Goal: Task Accomplishment & Management: Manage account settings

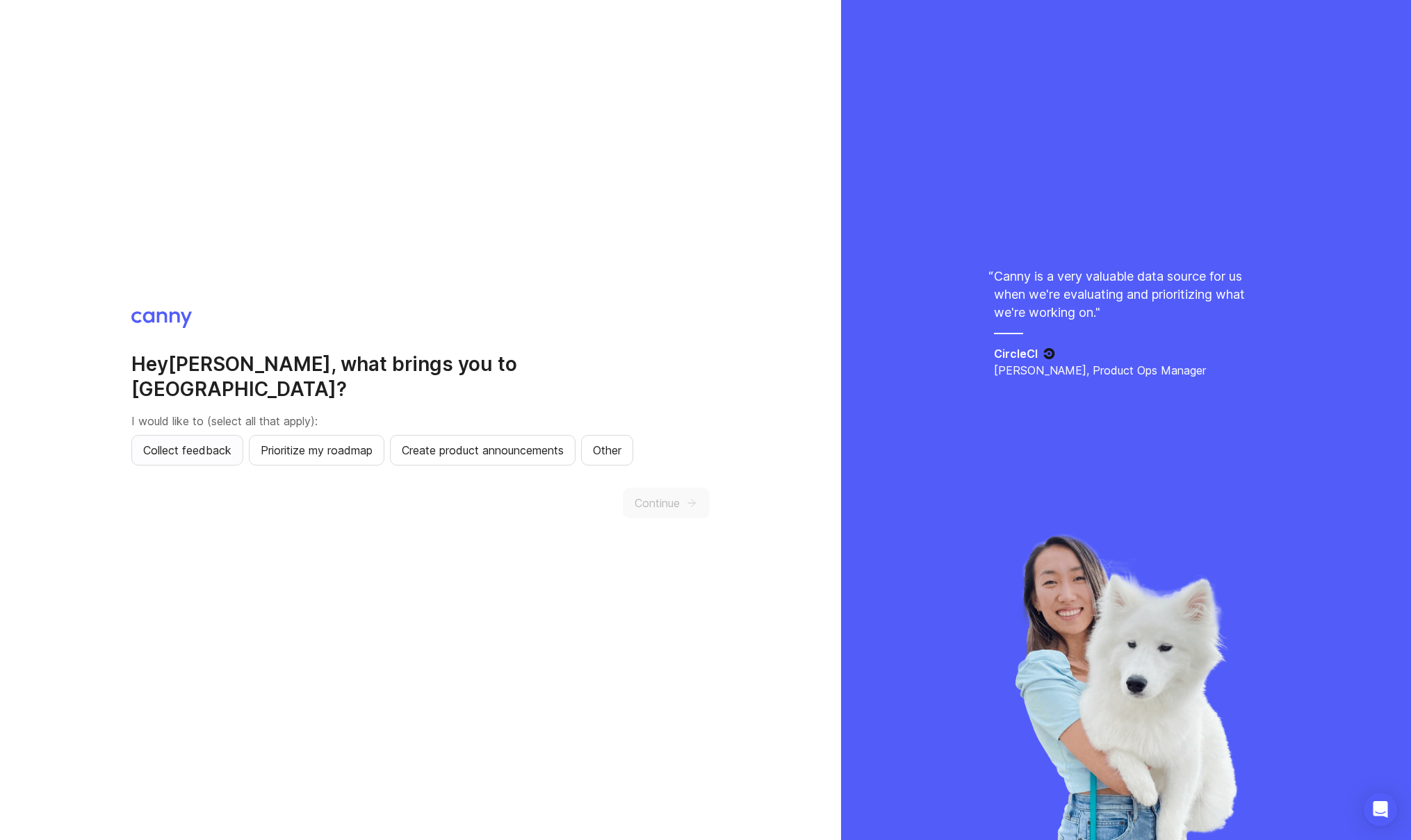
click at [196, 441] on span "Collect feedback" at bounding box center [187, 450] width 88 height 16
click at [678, 494] on span "Continue" at bounding box center [657, 502] width 46 height 16
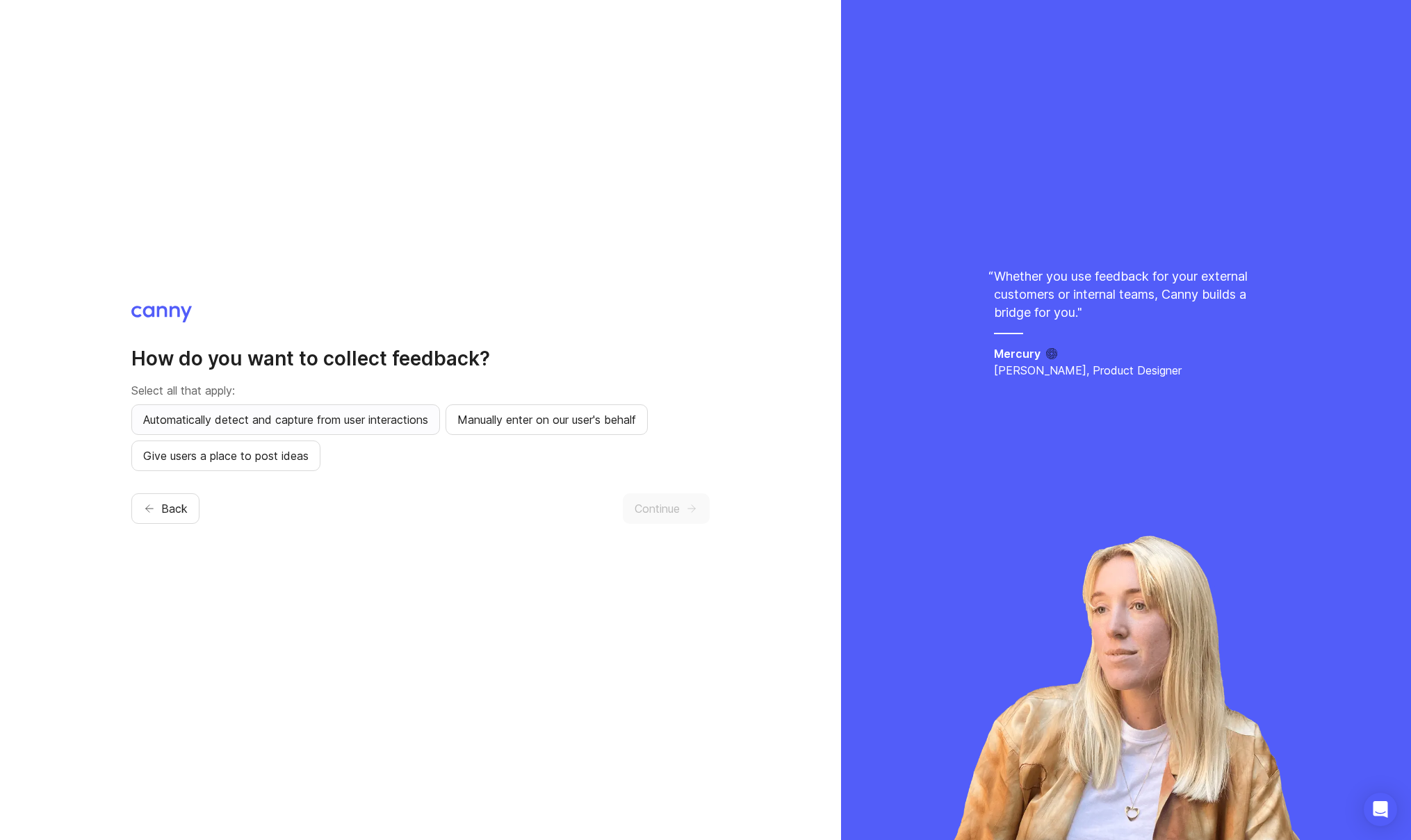
click at [296, 425] on span "Automatically detect and capture from user interactions" at bounding box center [285, 420] width 285 height 16
click at [237, 459] on span "Give users a place to post ideas" at bounding box center [226, 456] width 166 height 16
click at [665, 514] on span "Continue" at bounding box center [657, 509] width 46 height 16
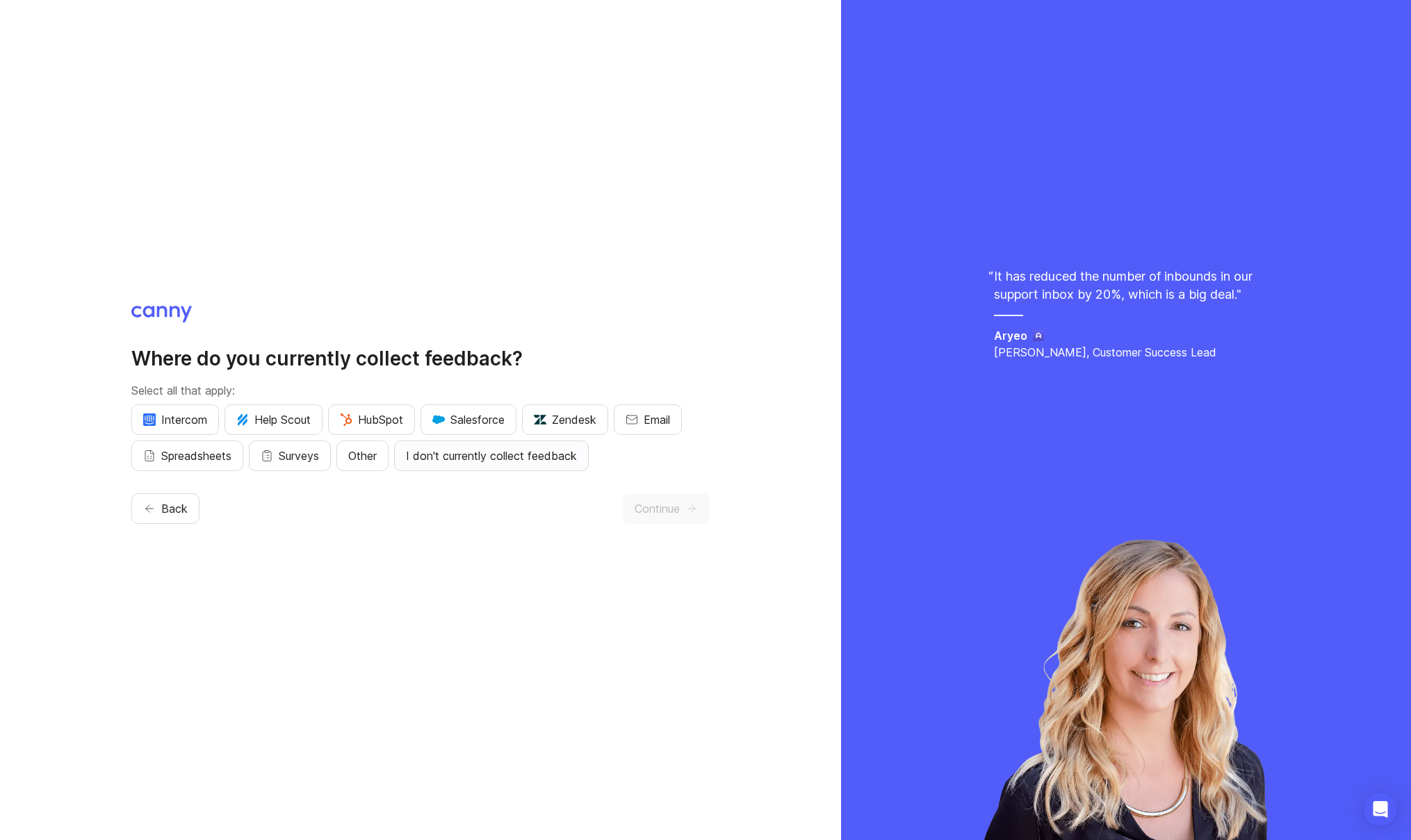
click at [512, 463] on button "I don't currently collect feedback" at bounding box center [492, 456] width 195 height 31
click at [662, 512] on span "Continue" at bounding box center [657, 509] width 46 height 16
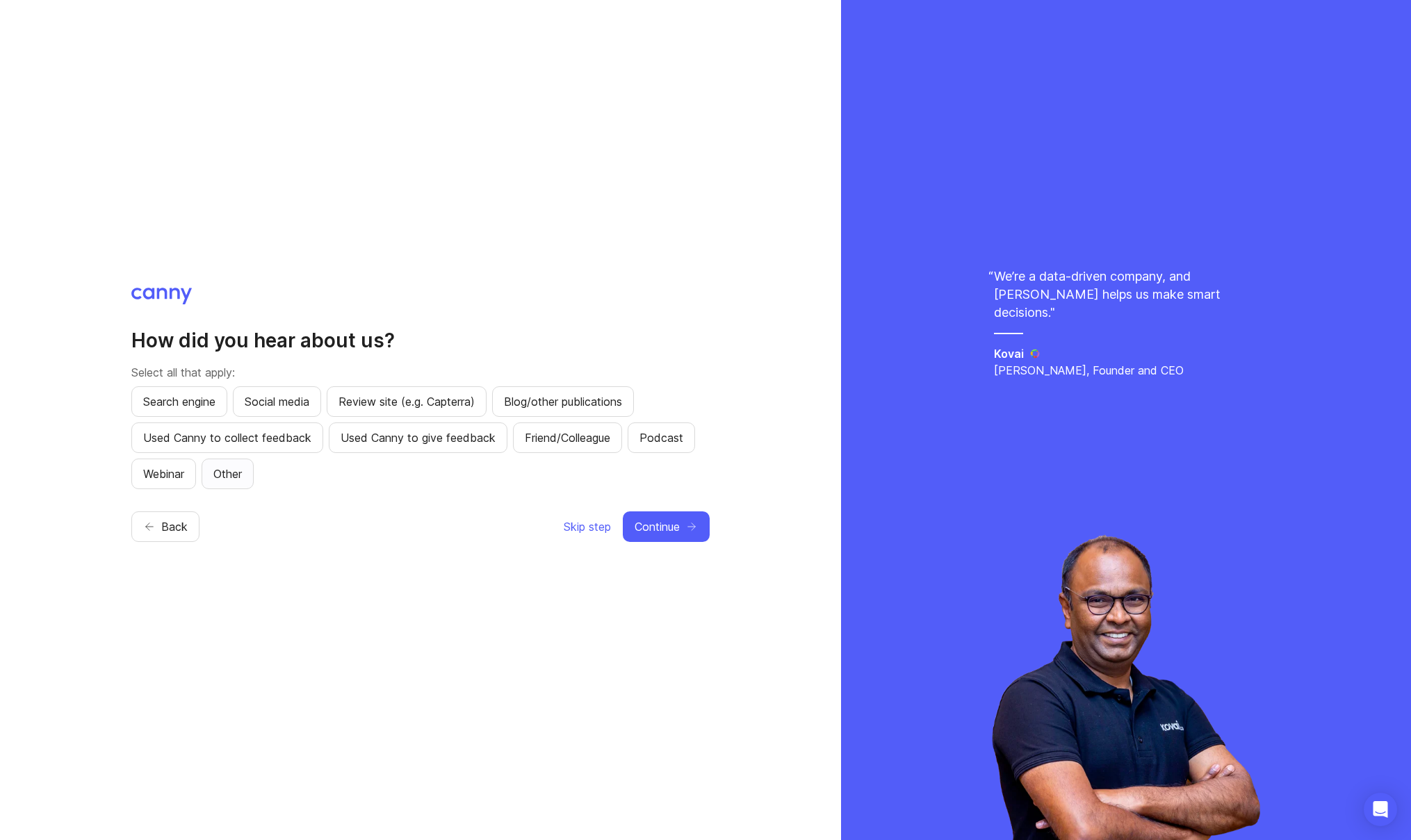
click at [217, 471] on button "Other" at bounding box center [227, 474] width 52 height 31
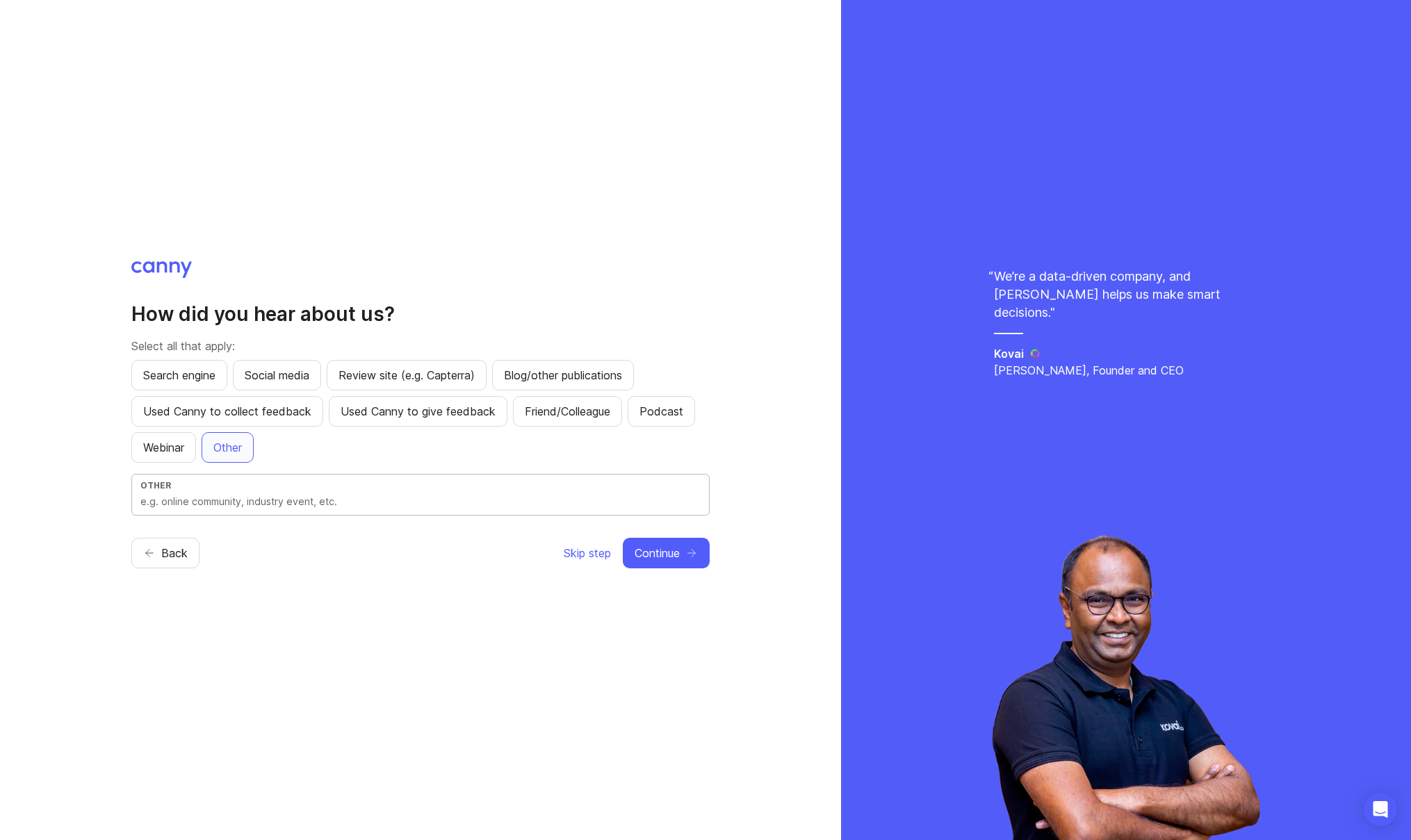
click at [395, 503] on input "text" at bounding box center [420, 501] width 560 height 15
type input "app"
click at [680, 567] on button "Continue" at bounding box center [665, 553] width 86 height 31
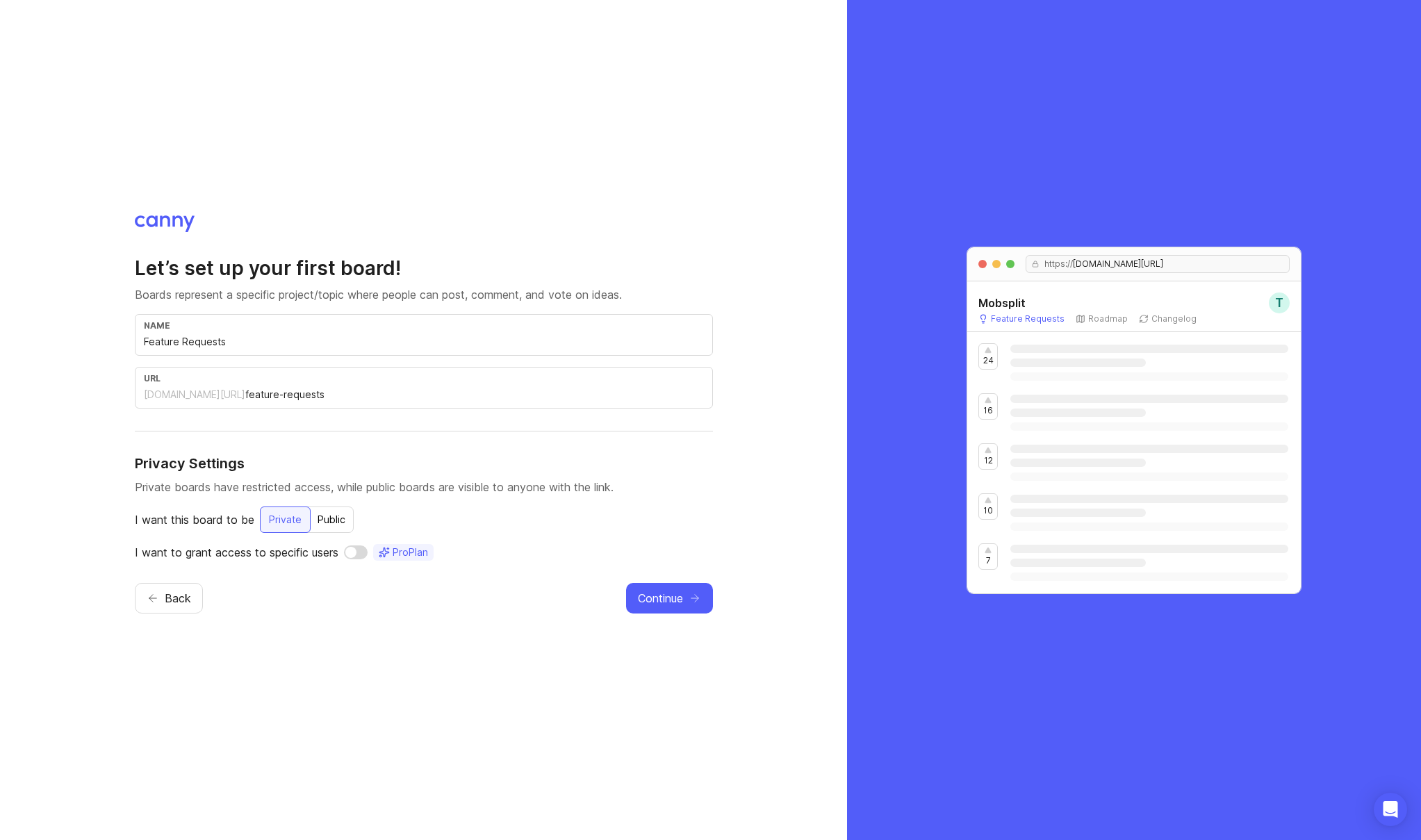
click at [245, 398] on input "feature-requests" at bounding box center [474, 394] width 459 height 15
click at [198, 396] on div "mobsplit.canny.io/" at bounding box center [194, 394] width 101 height 14
click at [160, 396] on div "mobsplit.canny.io/" at bounding box center [194, 394] width 101 height 14
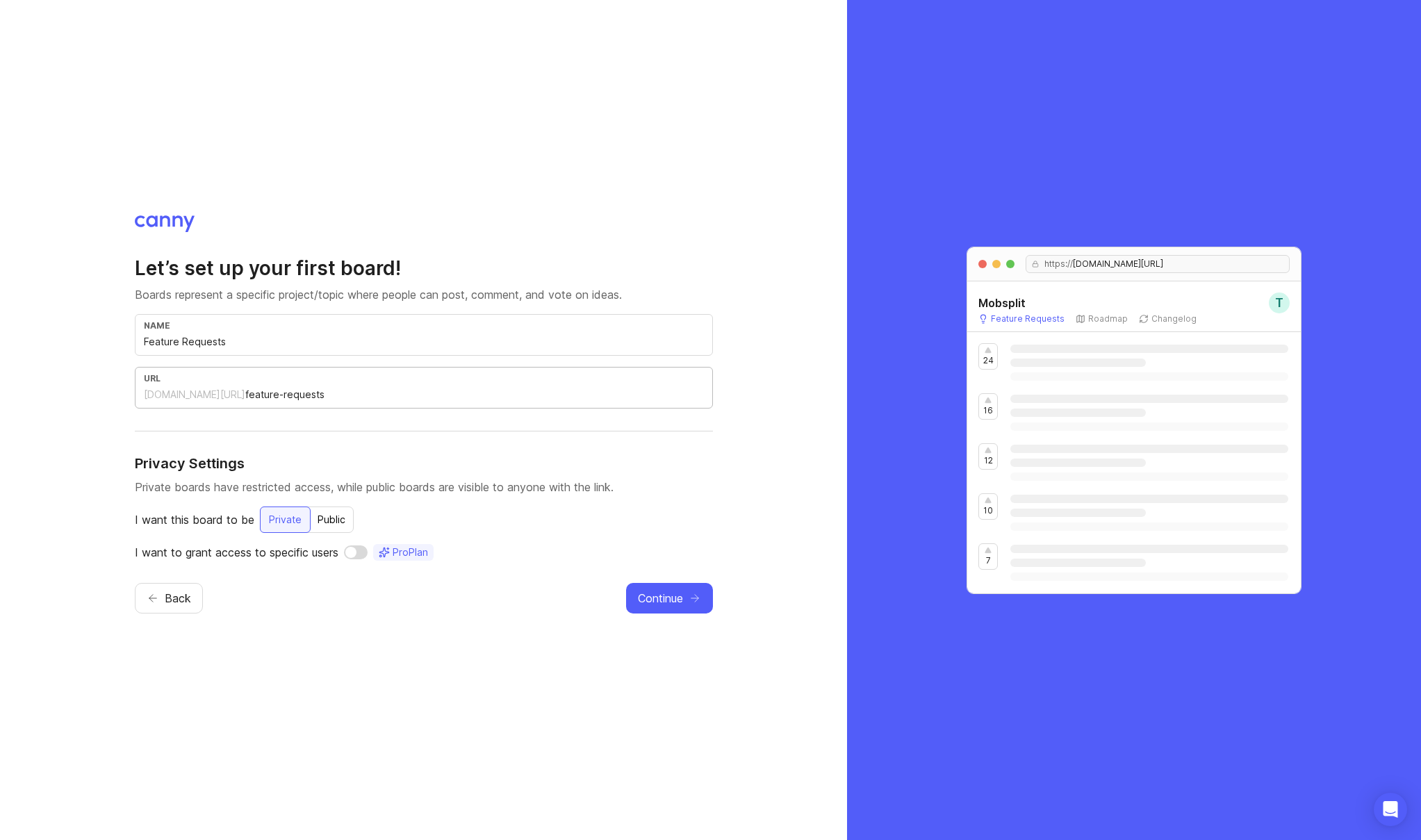
click at [160, 396] on div "mobsplit.canny.io/" at bounding box center [194, 394] width 101 height 14
click at [161, 396] on div "mobsplit.canny.io/" at bounding box center [194, 394] width 101 height 14
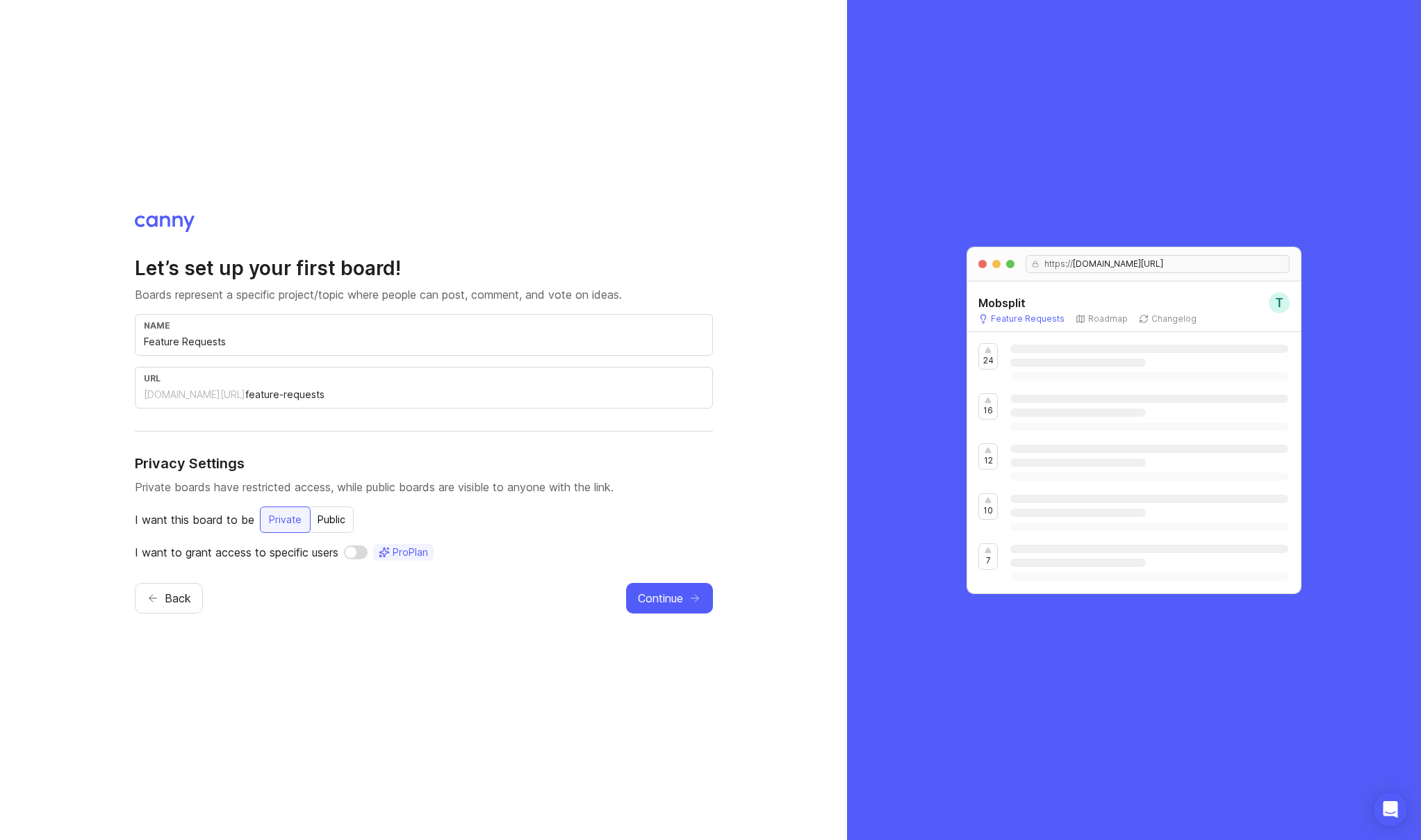
click at [161, 396] on div "mobsplit.canny.io/" at bounding box center [194, 394] width 101 height 14
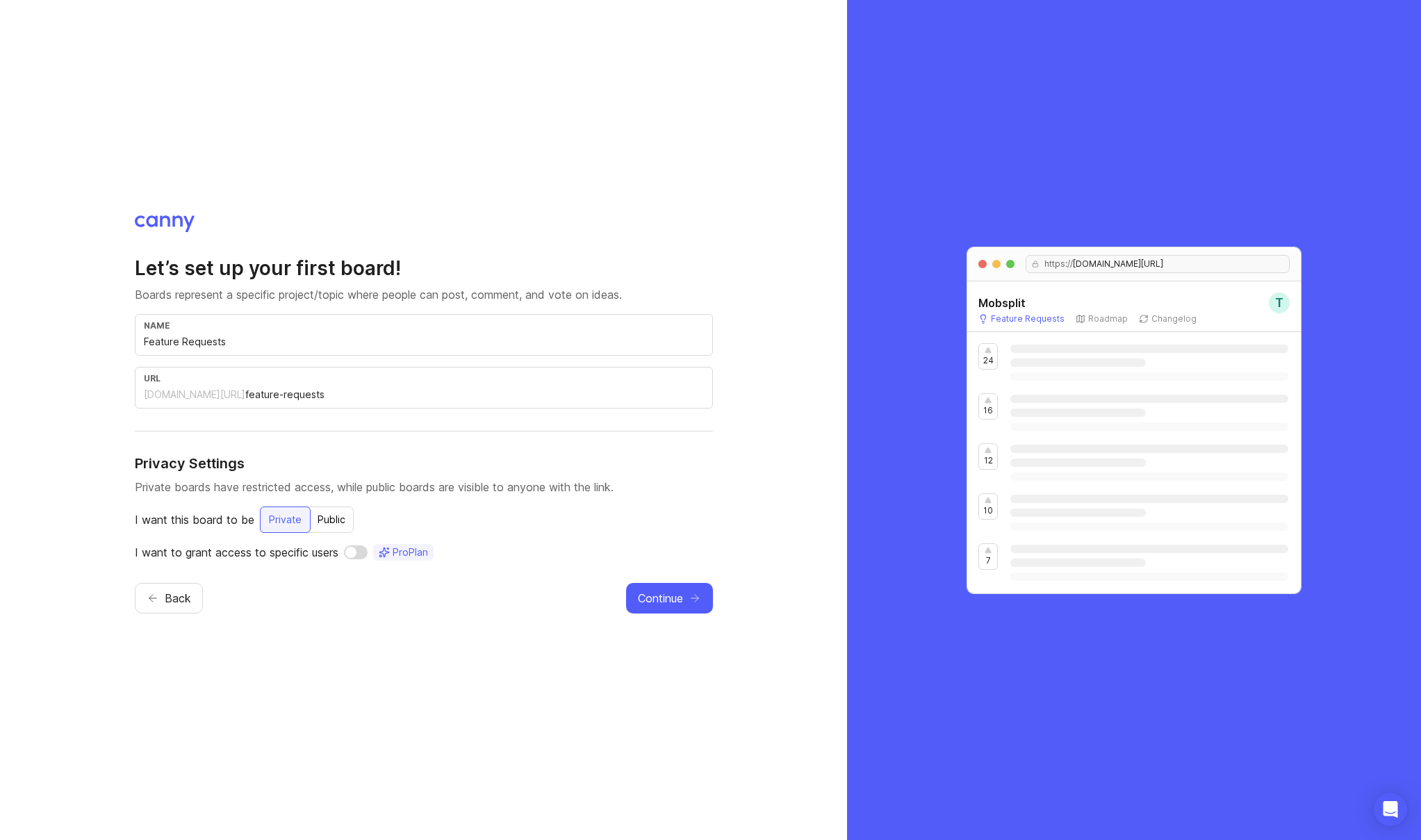
click at [161, 396] on div "mobsplit.canny.io/" at bounding box center [194, 394] width 101 height 14
click at [338, 518] on div "Public" at bounding box center [331, 519] width 45 height 25
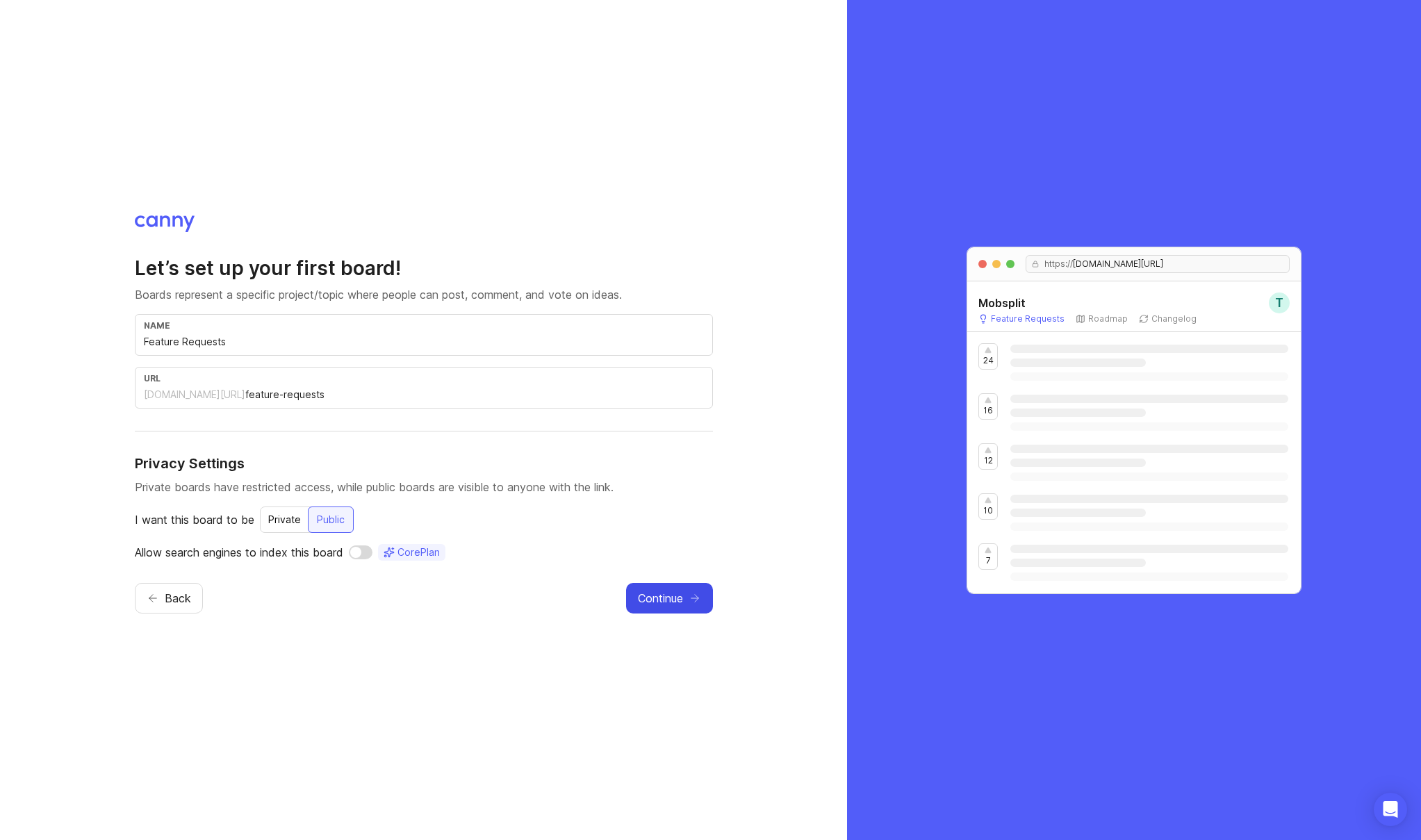
click at [686, 600] on button "Continue" at bounding box center [669, 598] width 86 height 31
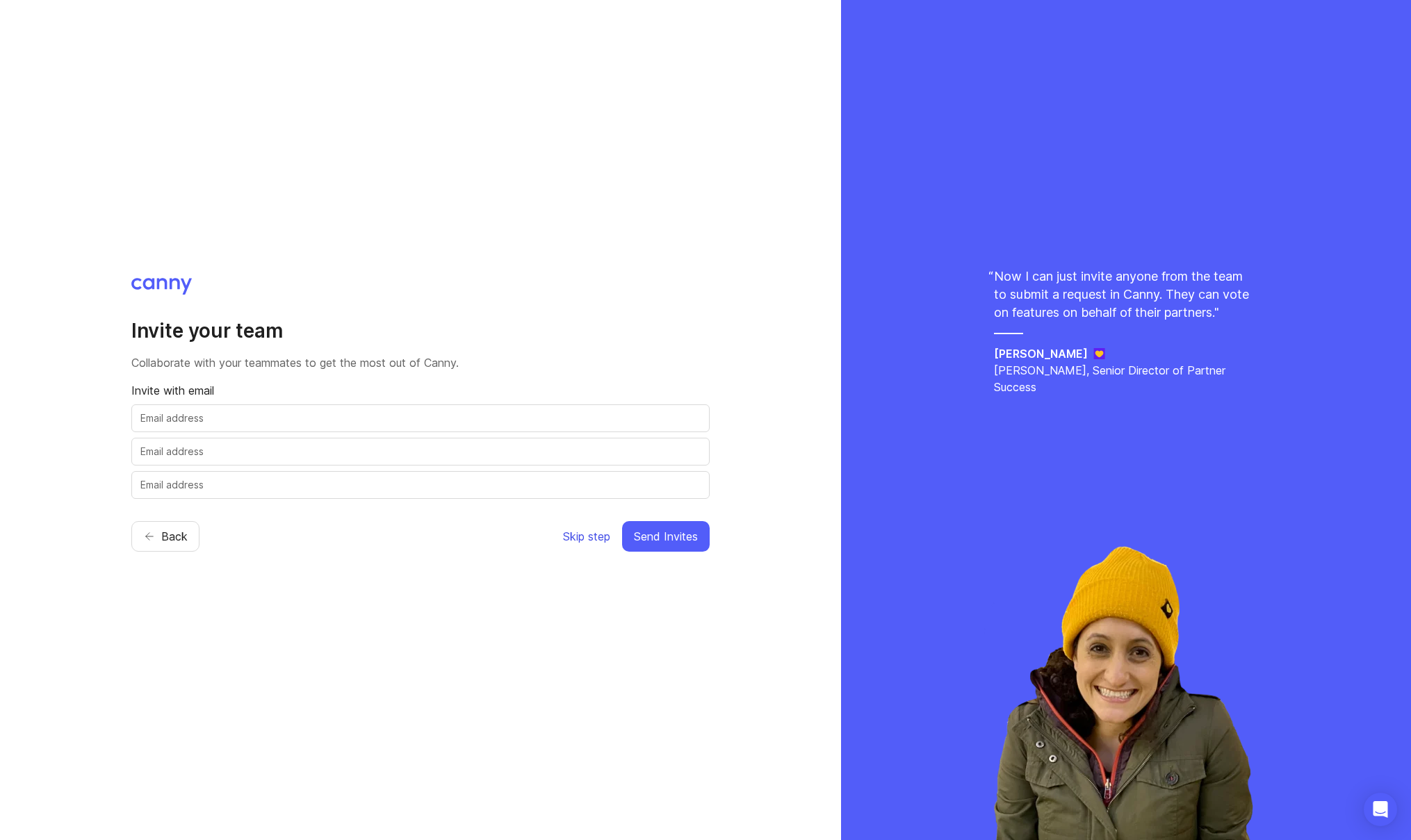
click at [580, 537] on span "Skip step" at bounding box center [586, 536] width 47 height 16
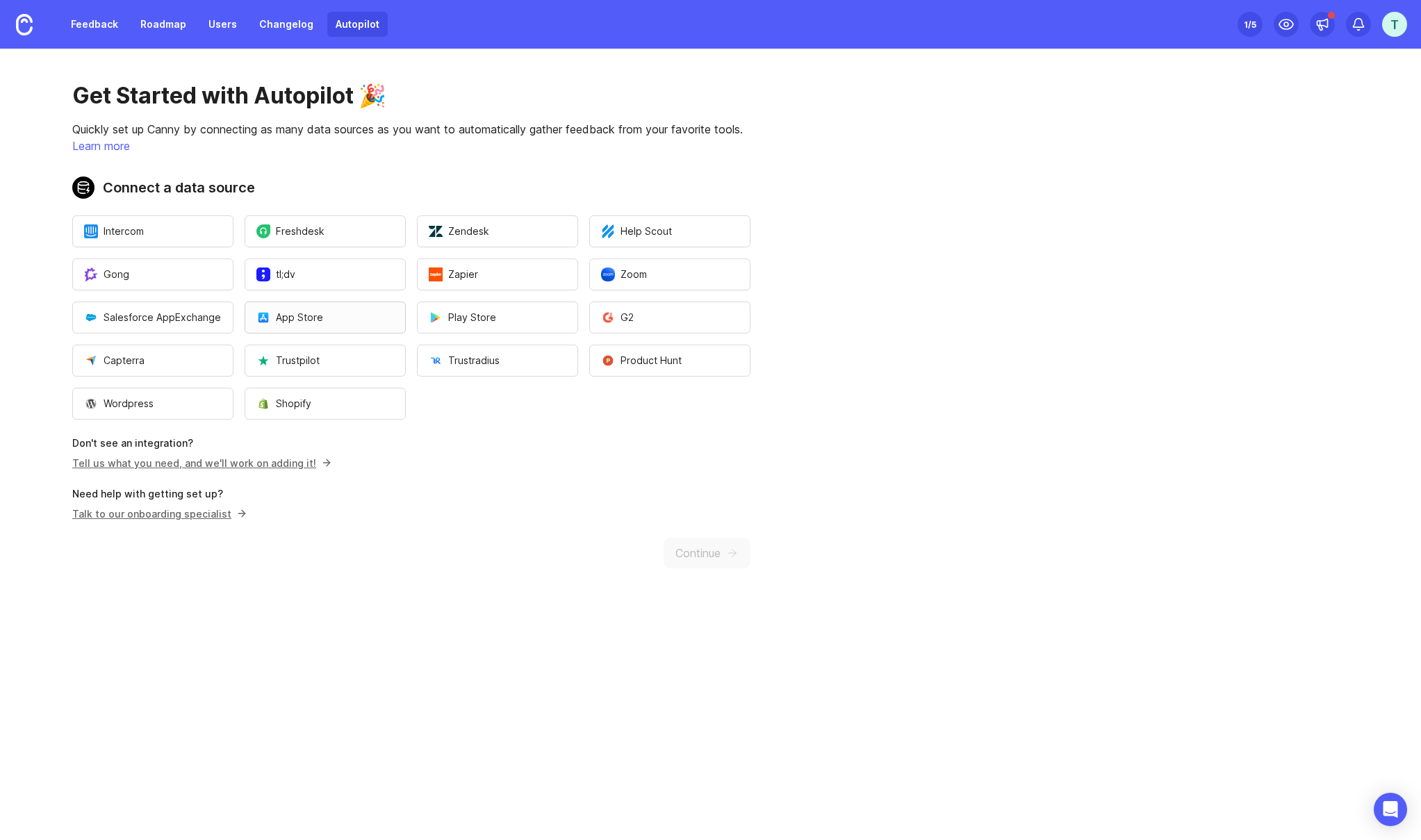
click at [317, 319] on span "App Store" at bounding box center [289, 317] width 66 height 14
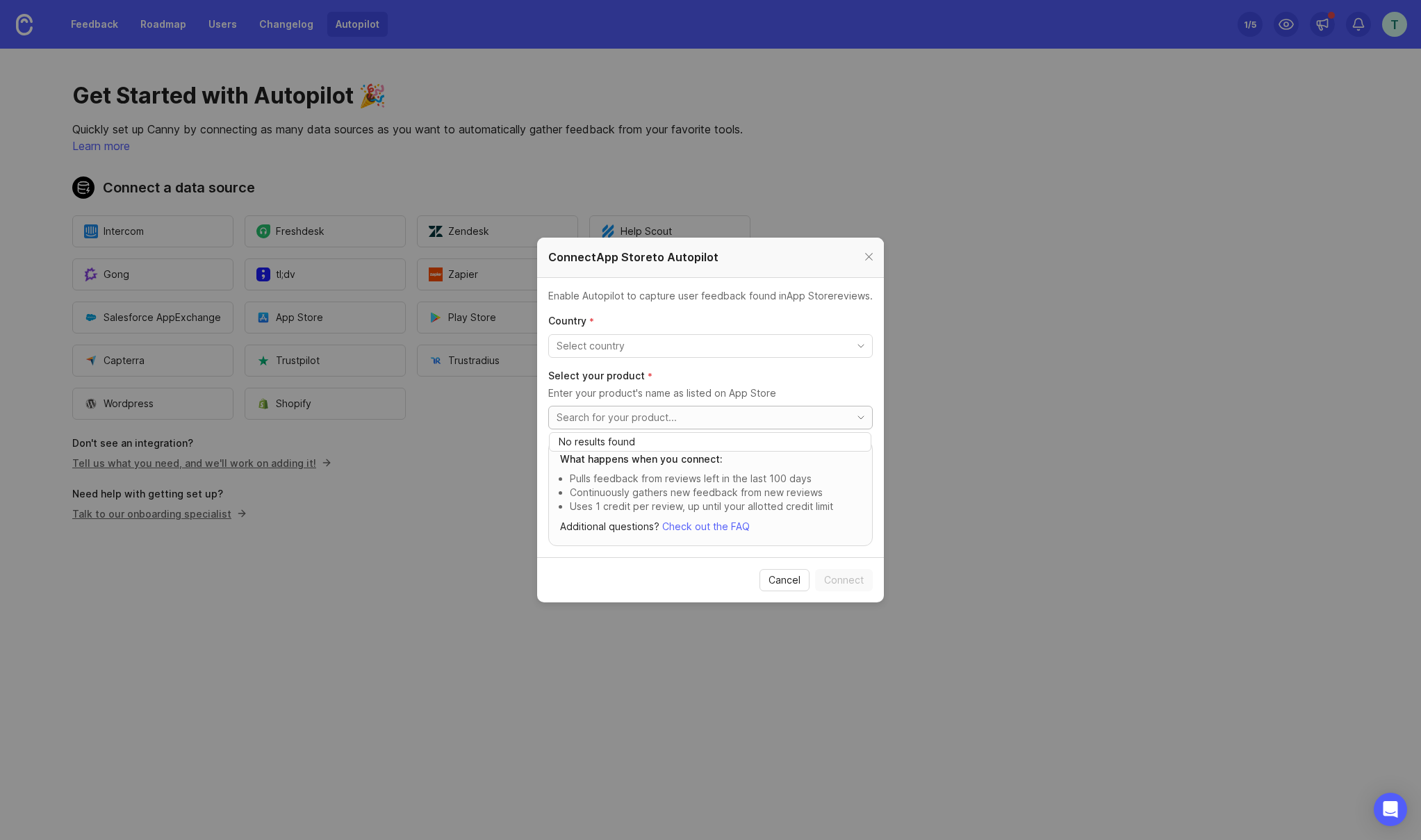
click at [658, 419] on input "toggle menu" at bounding box center [702, 417] width 292 height 15
drag, startPoint x: 883, startPoint y: 262, endPoint x: 876, endPoint y: 261, distance: 7.1
click at [882, 263] on div "Connect App Store to Autopilot Enable Autopilot to capture user feedback found …" at bounding box center [710, 420] width 1421 height 840
click at [863, 257] on div at bounding box center [869, 257] width 16 height 17
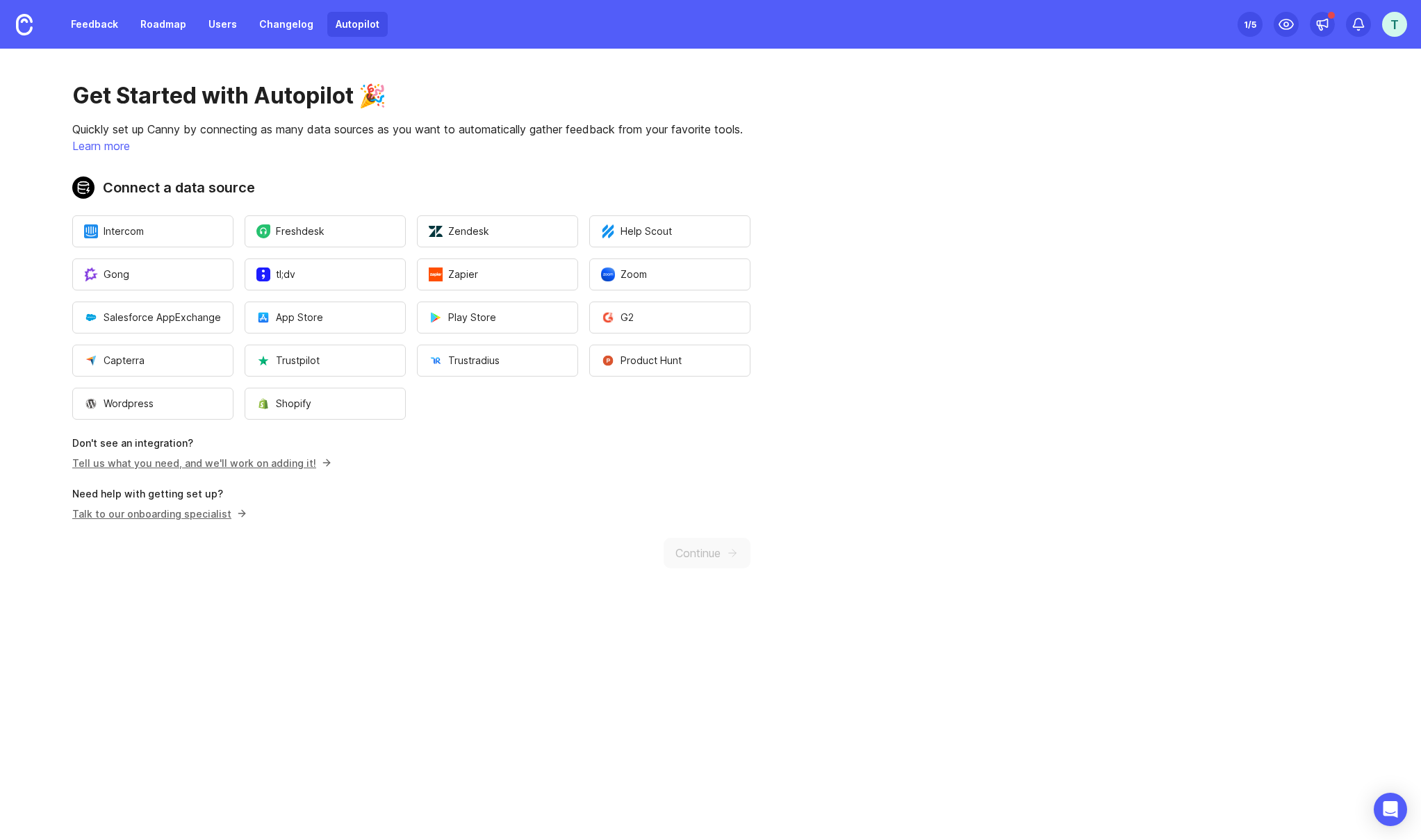
click at [729, 522] on div "Get Started with Autopilot 🎉 Quickly set up Canny by connecting as many data so…" at bounding box center [411, 325] width 823 height 553
click at [172, 449] on p "Don't see an integration?" at bounding box center [411, 442] width 678 height 14
click at [173, 462] on link "Tell us what you need, and we'll work on adding it!" at bounding box center [199, 462] width 255 height 12
click at [352, 321] on button "App Store" at bounding box center [325, 317] width 161 height 32
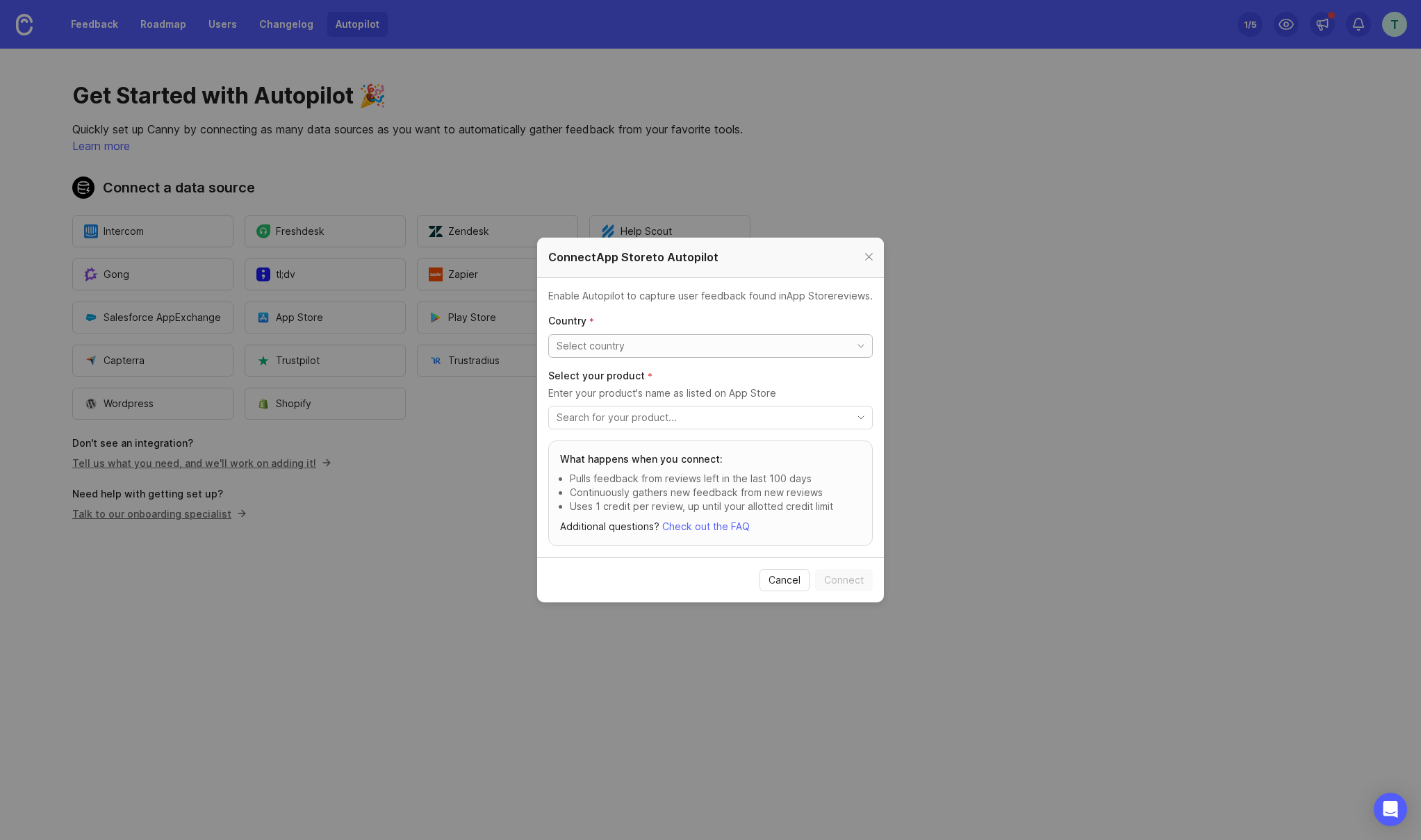
click at [597, 340] on input "toggle menu" at bounding box center [702, 346] width 292 height 15
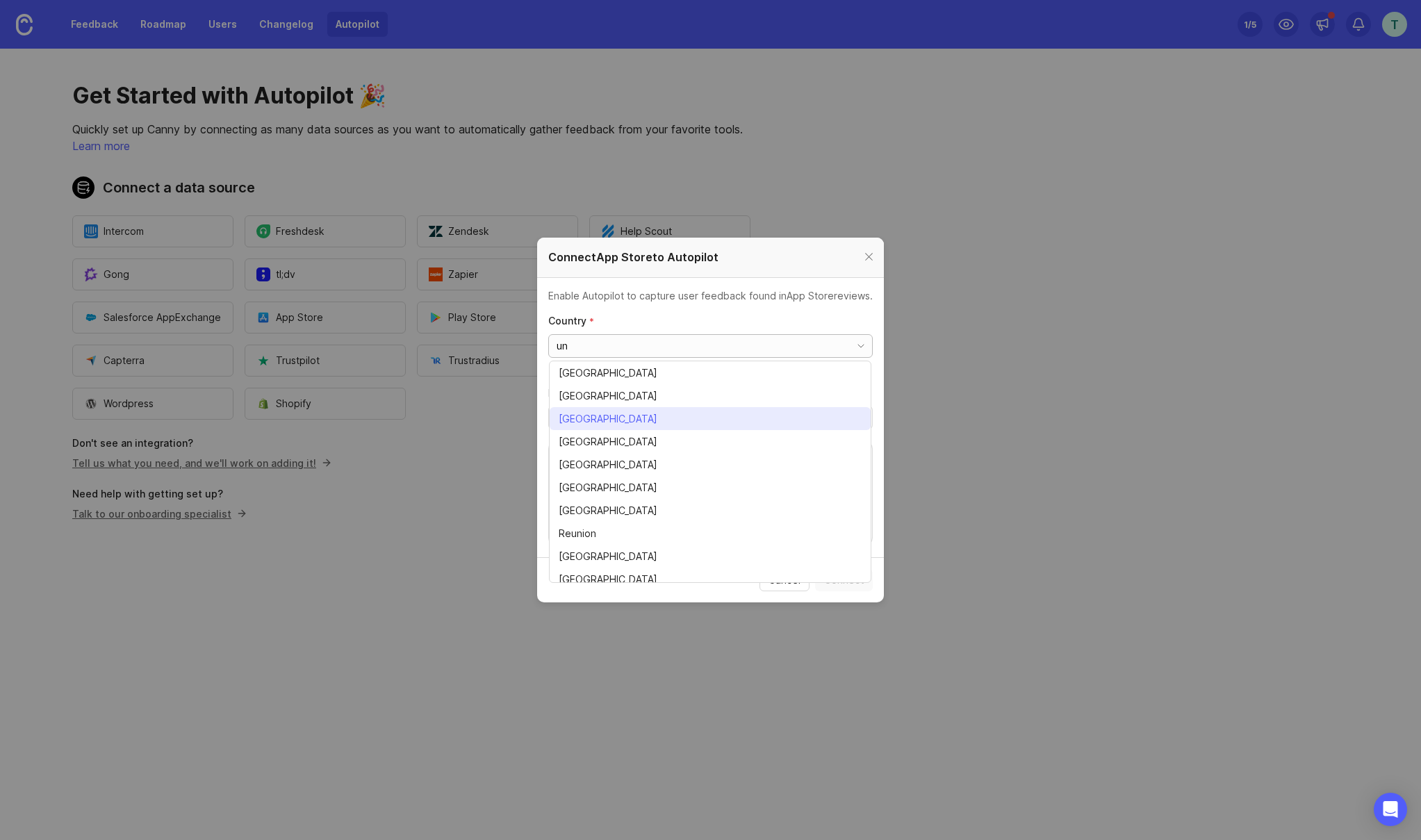
click at [596, 416] on span "United States" at bounding box center [608, 419] width 98 height 15
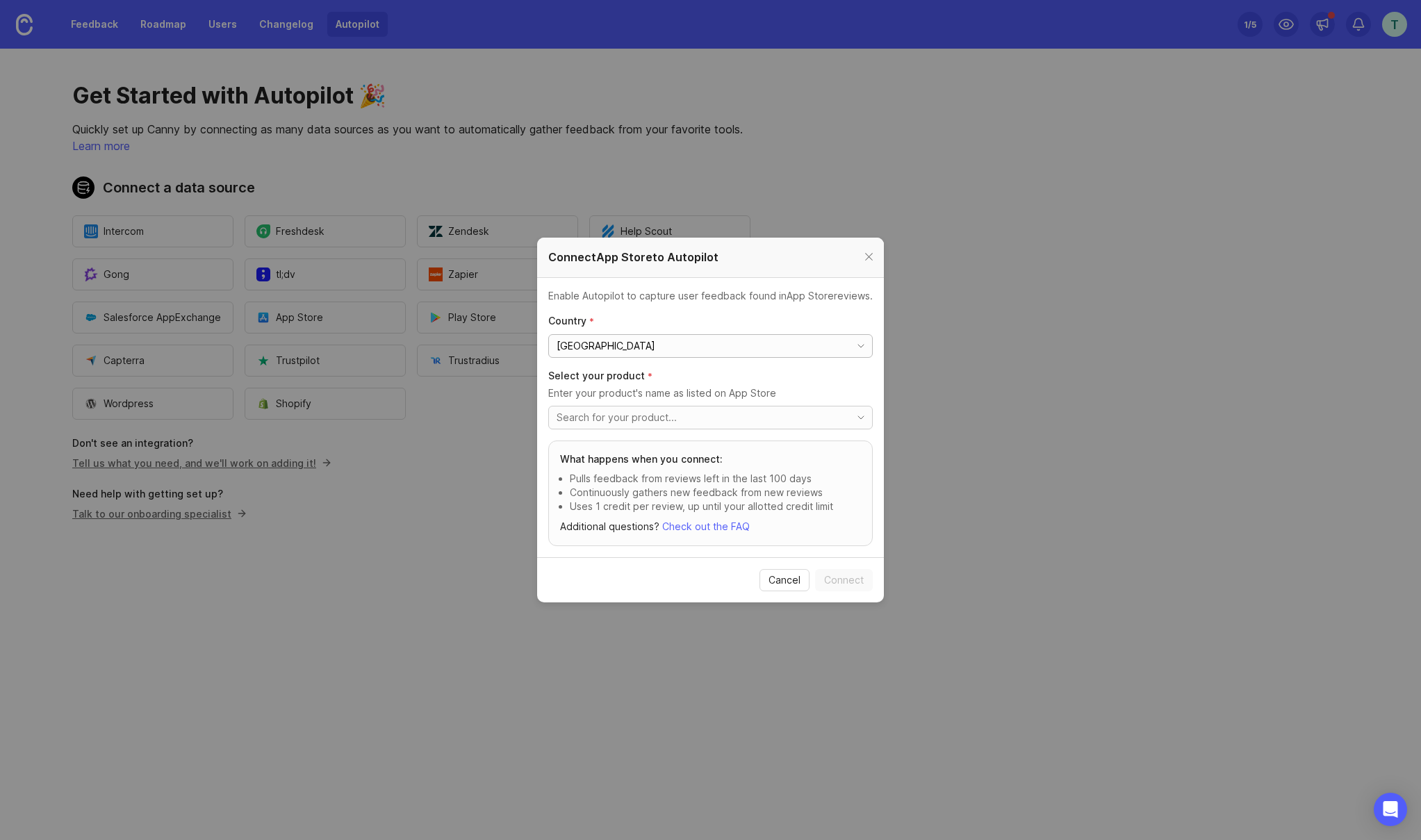
type input "United States"
click at [704, 414] on input "toggle menu" at bounding box center [702, 417] width 292 height 15
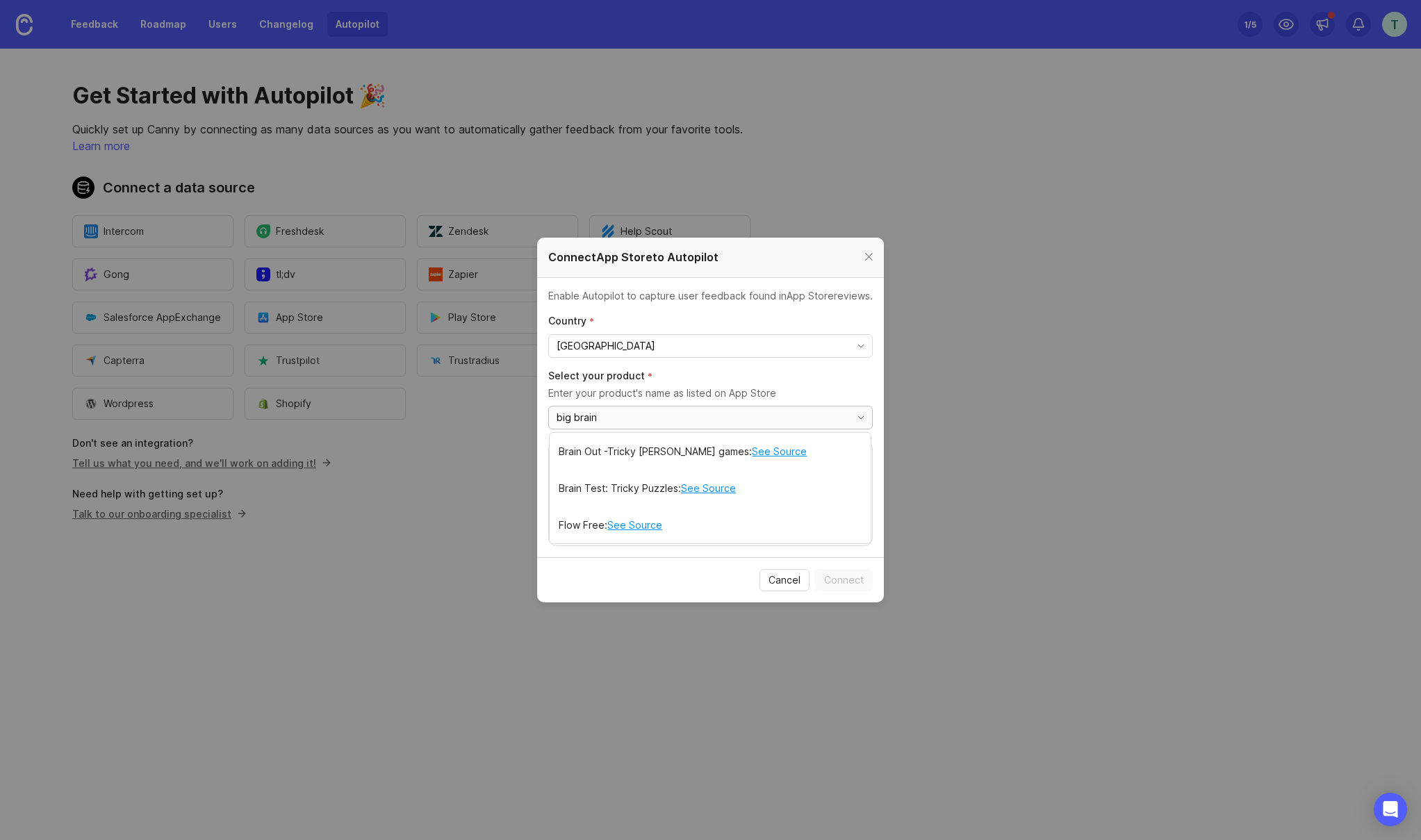
type input "big brain"
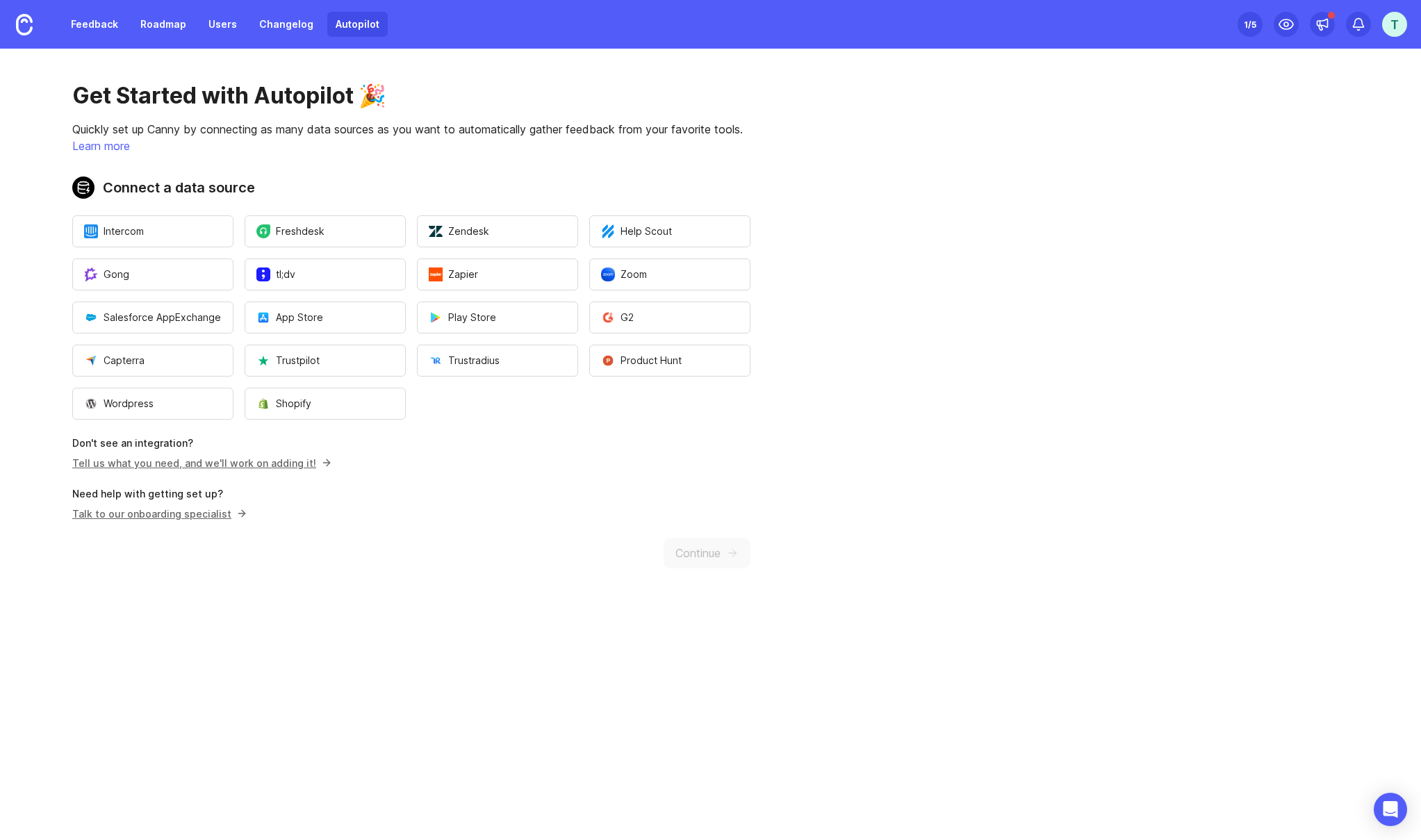
click at [697, 555] on div "Get Started with Autopilot 🎉 Quickly set up Canny by connecting as many data so…" at bounding box center [411, 325] width 823 height 553
click at [442, 464] on p "Tell us what you need, and we'll work on adding it!" at bounding box center [411, 463] width 678 height 15
click at [101, 27] on link "Feedback" at bounding box center [95, 24] width 64 height 25
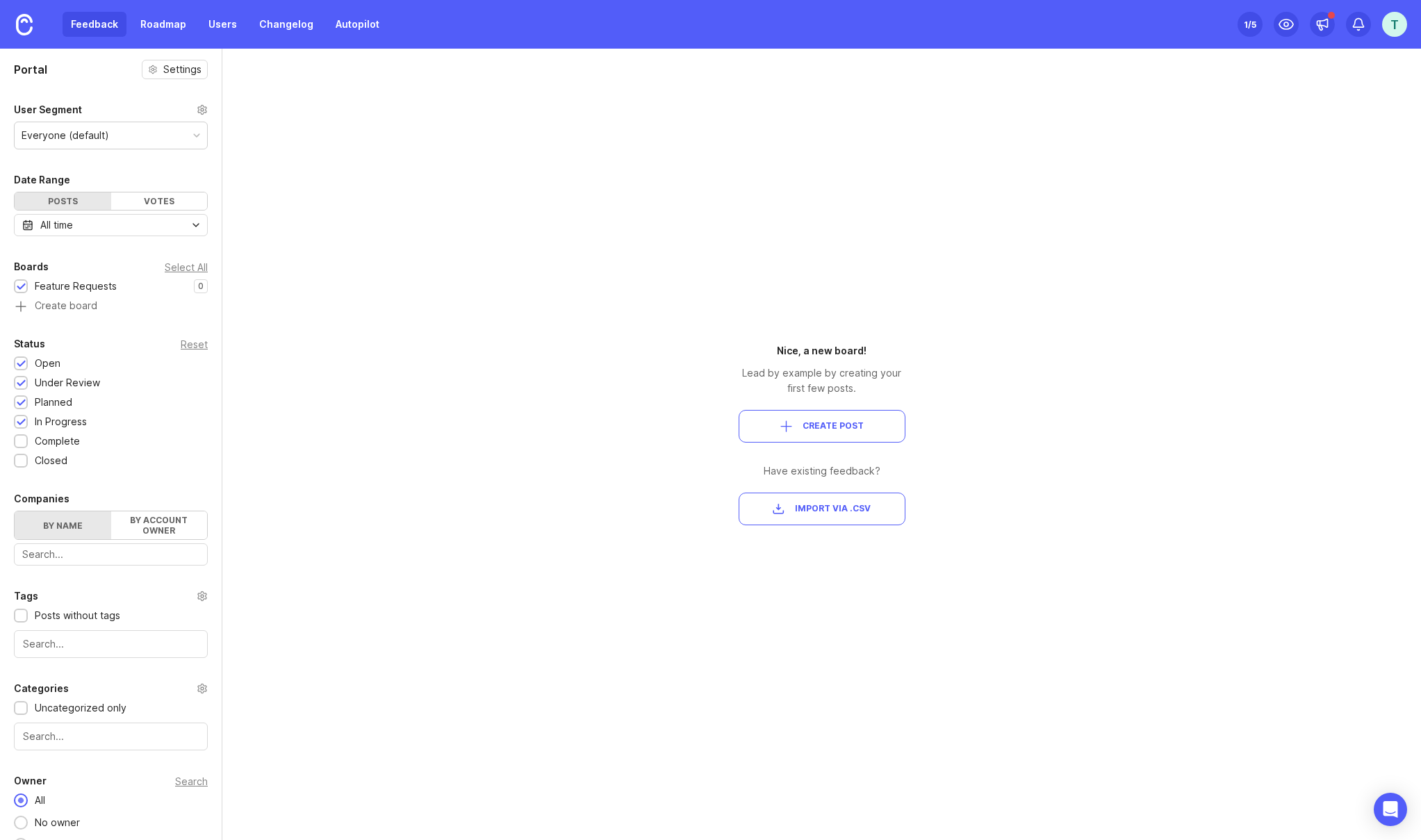
drag, startPoint x: 1235, startPoint y: 19, endPoint x: 1257, endPoint y: 21, distance: 22.1
click at [1236, 19] on div "Feedback Roadmap Users Changelog Autopilot Set up Canny 1 /5 T" at bounding box center [710, 24] width 1421 height 48
click at [1258, 21] on div "Set up Canny 1 /5" at bounding box center [1250, 24] width 25 height 19
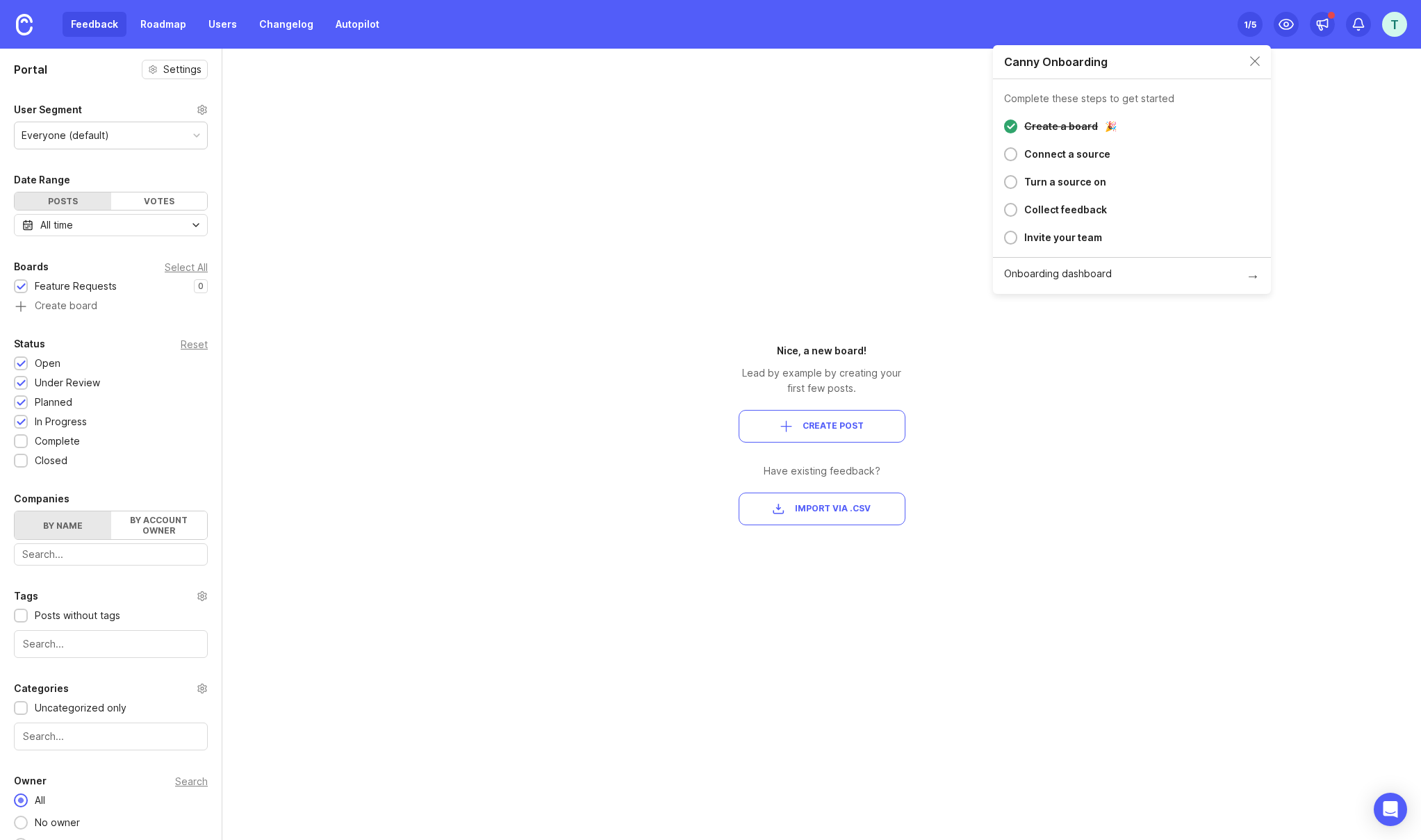
click at [1257, 22] on div "Set up Canny 1 /5" at bounding box center [1250, 24] width 25 height 19
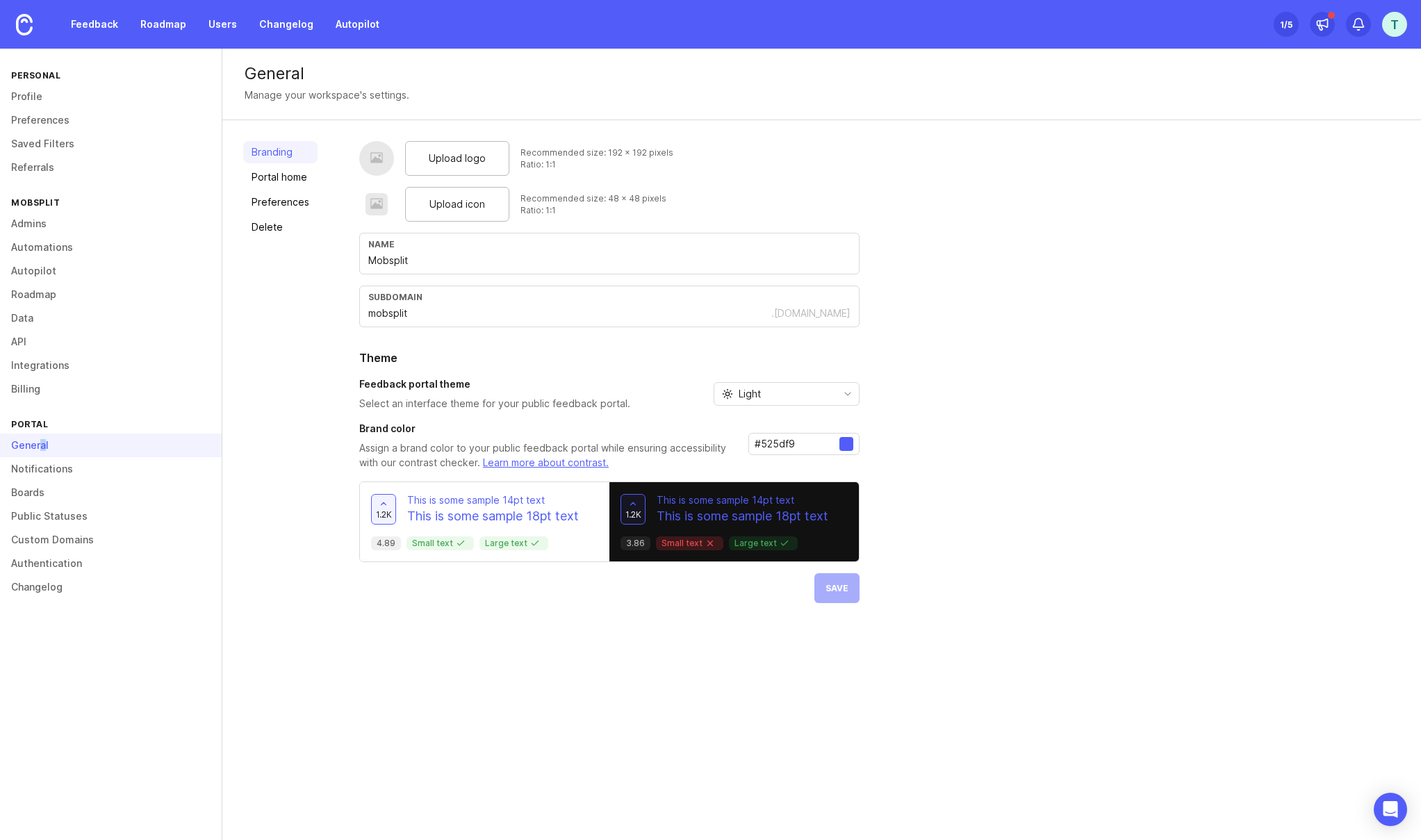
click at [41, 449] on div "General" at bounding box center [111, 445] width 222 height 24
click at [37, 445] on div "General" at bounding box center [111, 445] width 222 height 24
click at [30, 500] on link "Boards" at bounding box center [111, 492] width 222 height 24
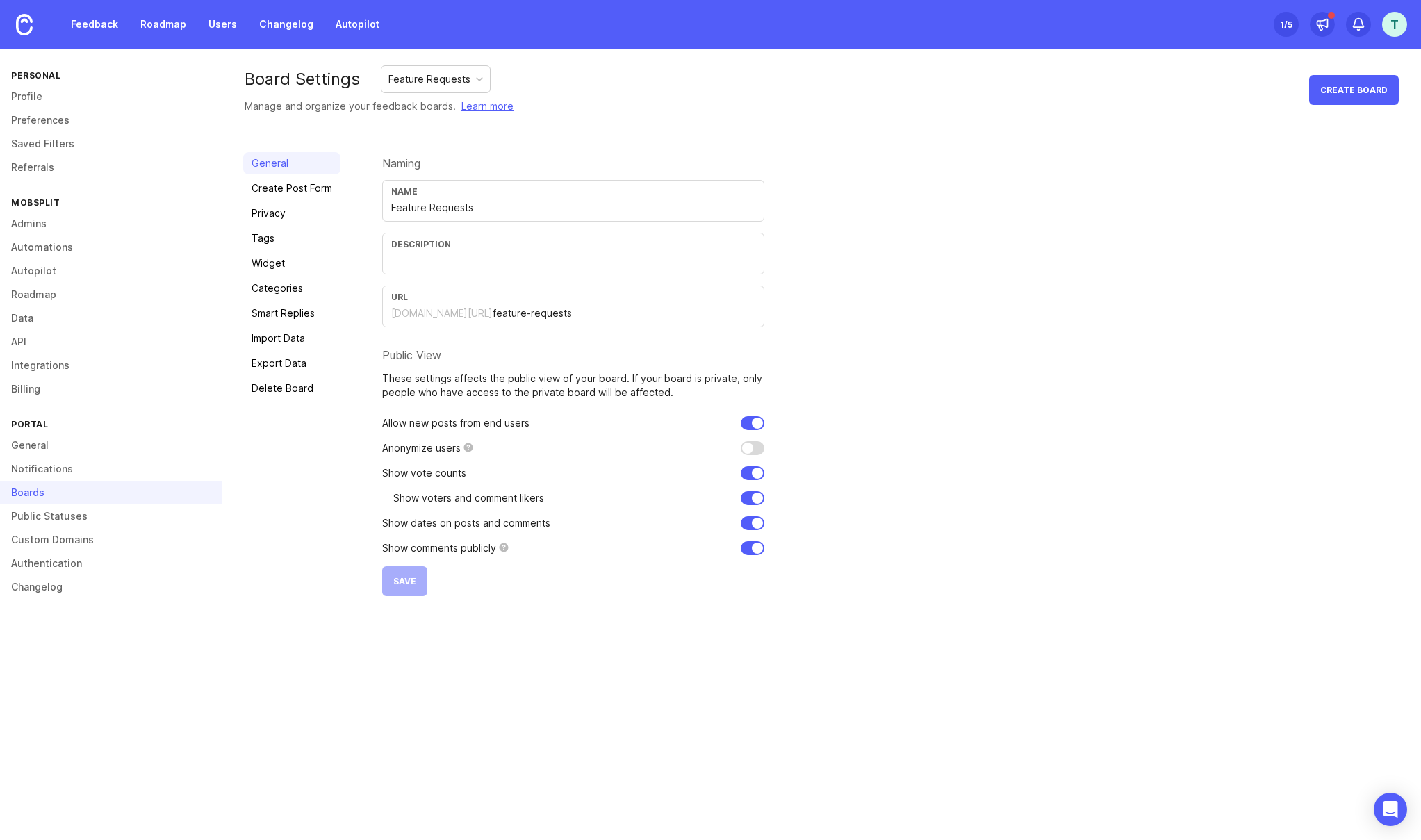
click at [30, 496] on div "Boards" at bounding box center [111, 492] width 222 height 24
click at [415, 80] on div "Feature Requests" at bounding box center [430, 79] width 82 height 15
click at [826, 63] on div "Board Settings Feature Requests Manage and organize your feedback boards. Learn…" at bounding box center [821, 89] width 1199 height 83
drag, startPoint x: 556, startPoint y: 316, endPoint x: 462, endPoint y: 312, distance: 94.1
click at [462, 312] on div "mobsplit.canny.io/ feature-requests" at bounding box center [573, 313] width 364 height 15
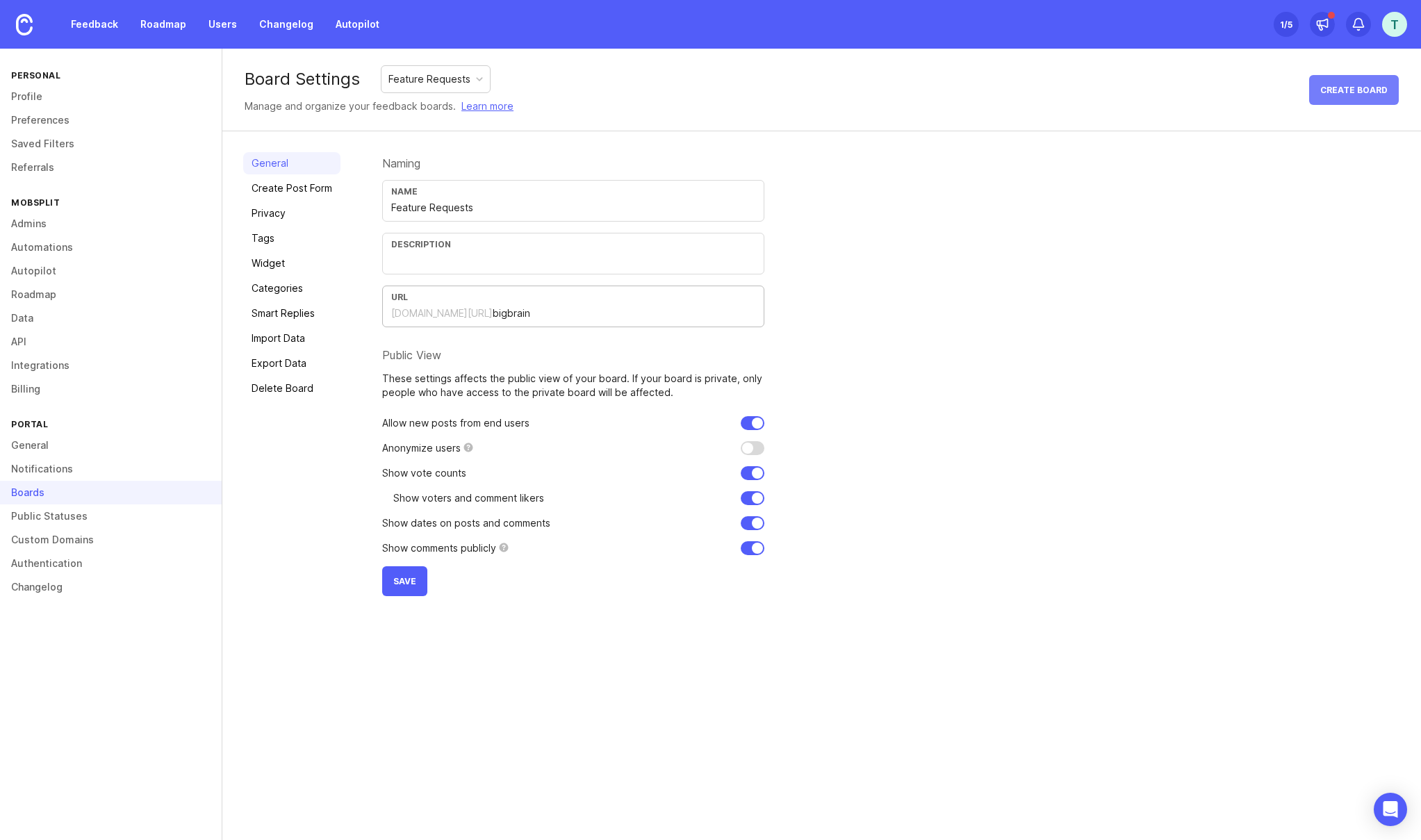
type input "bigbrain"
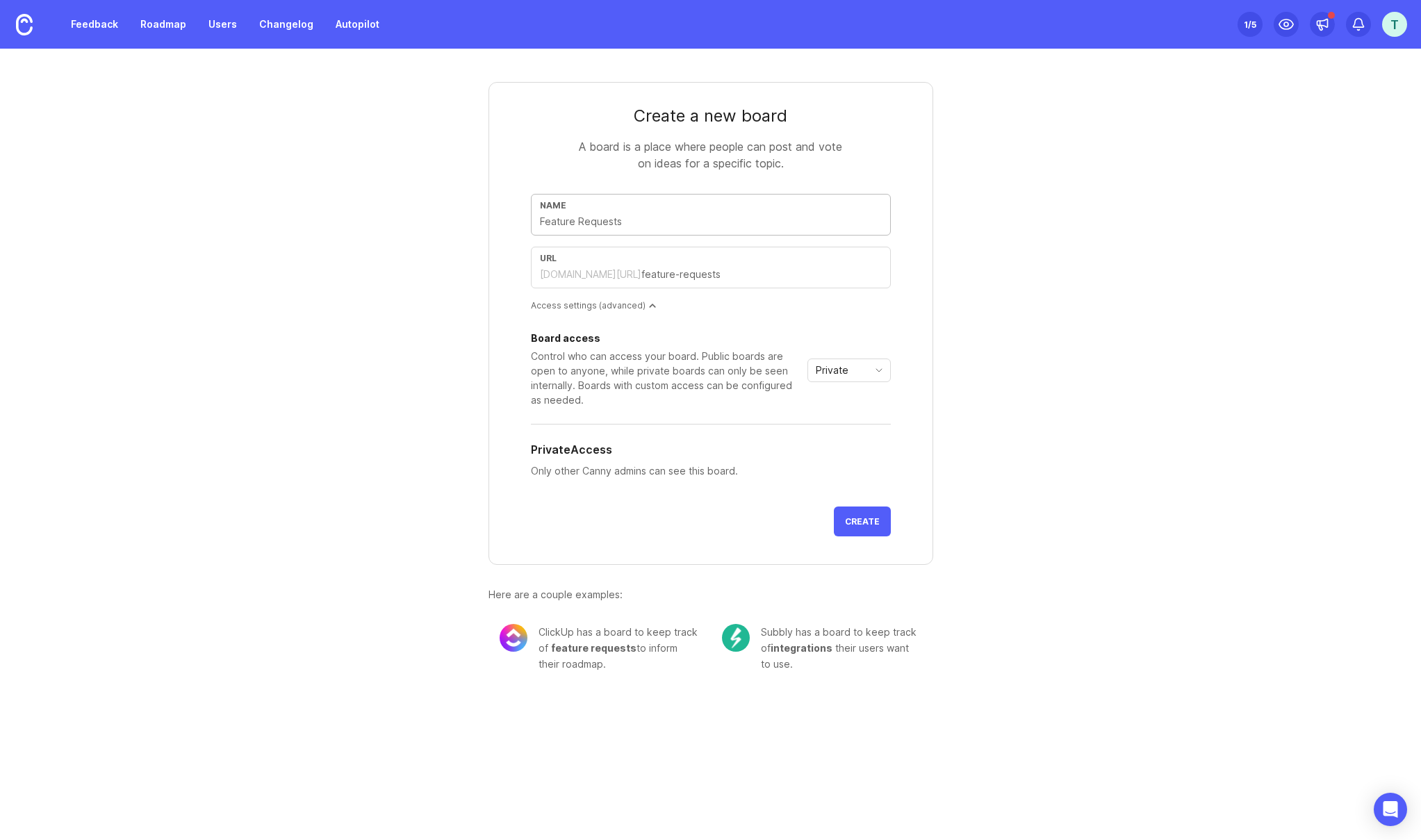
click at [689, 223] on input "text" at bounding box center [711, 221] width 342 height 15
drag, startPoint x: 688, startPoint y: 223, endPoint x: 667, endPoint y: 224, distance: 21.0
click at [668, 224] on input "text" at bounding box center [711, 221] width 342 height 15
type input "b"
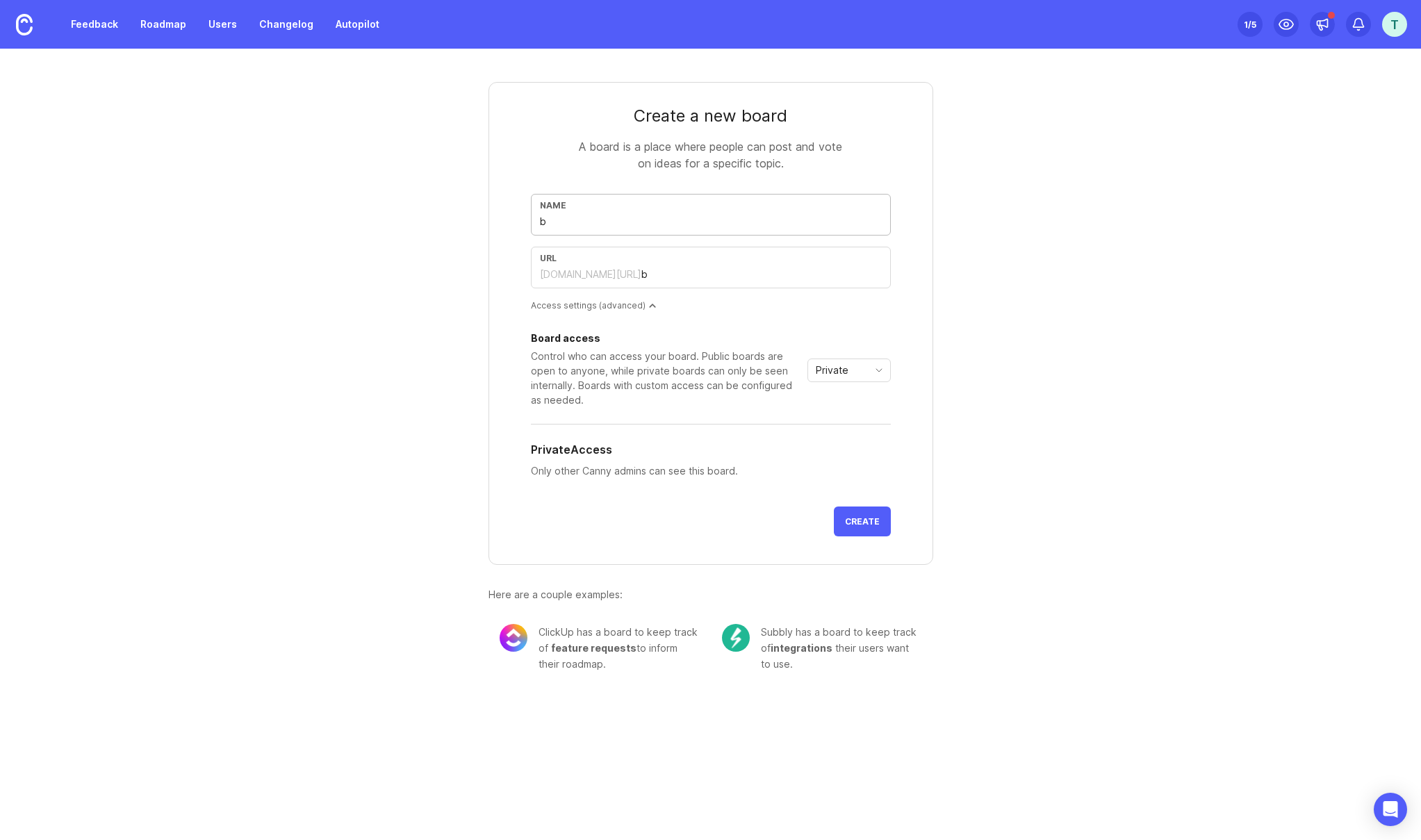
type input "bi"
type input "big"
type input "bigb"
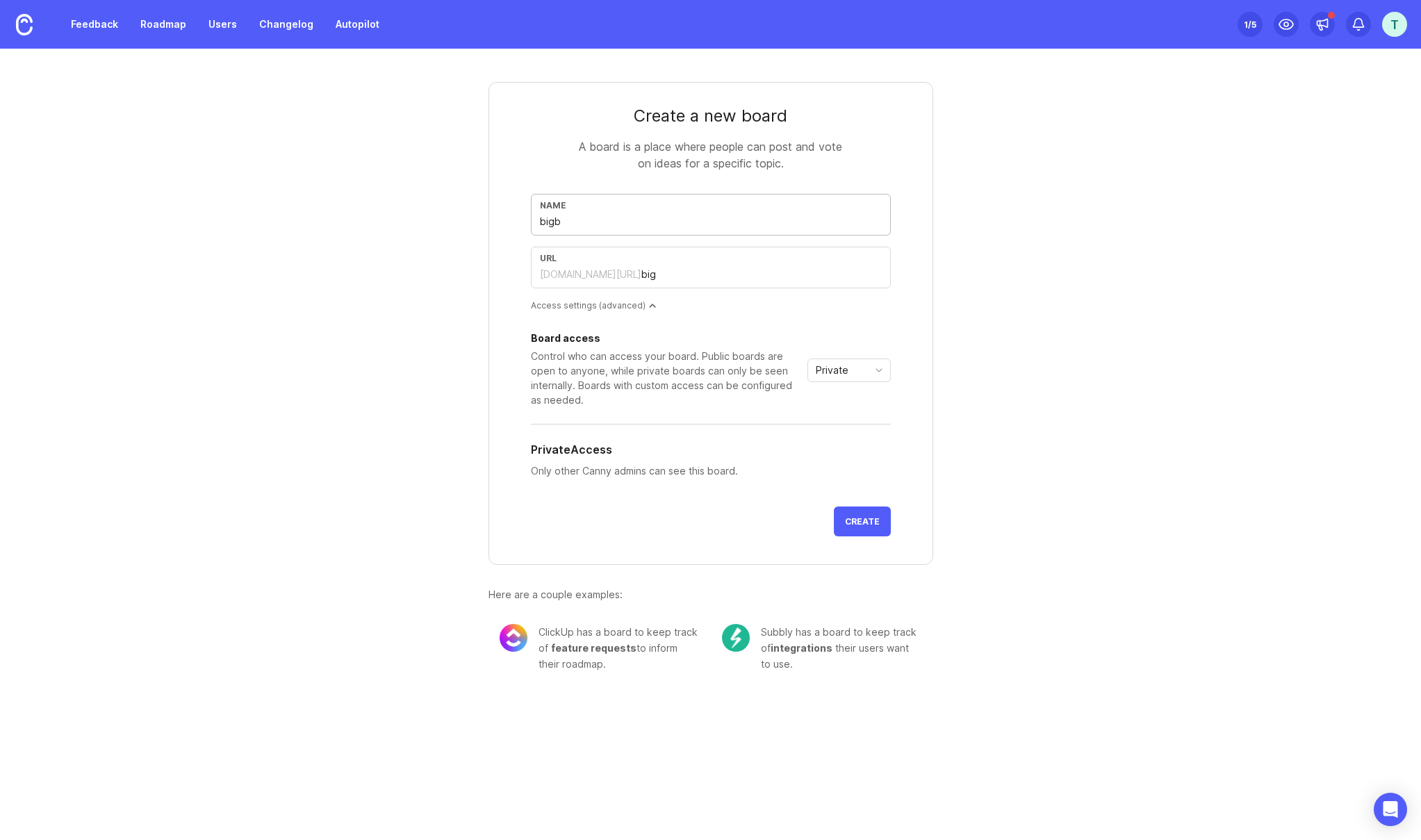
type input "bigb"
type input "bigbr"
type input "bigbra"
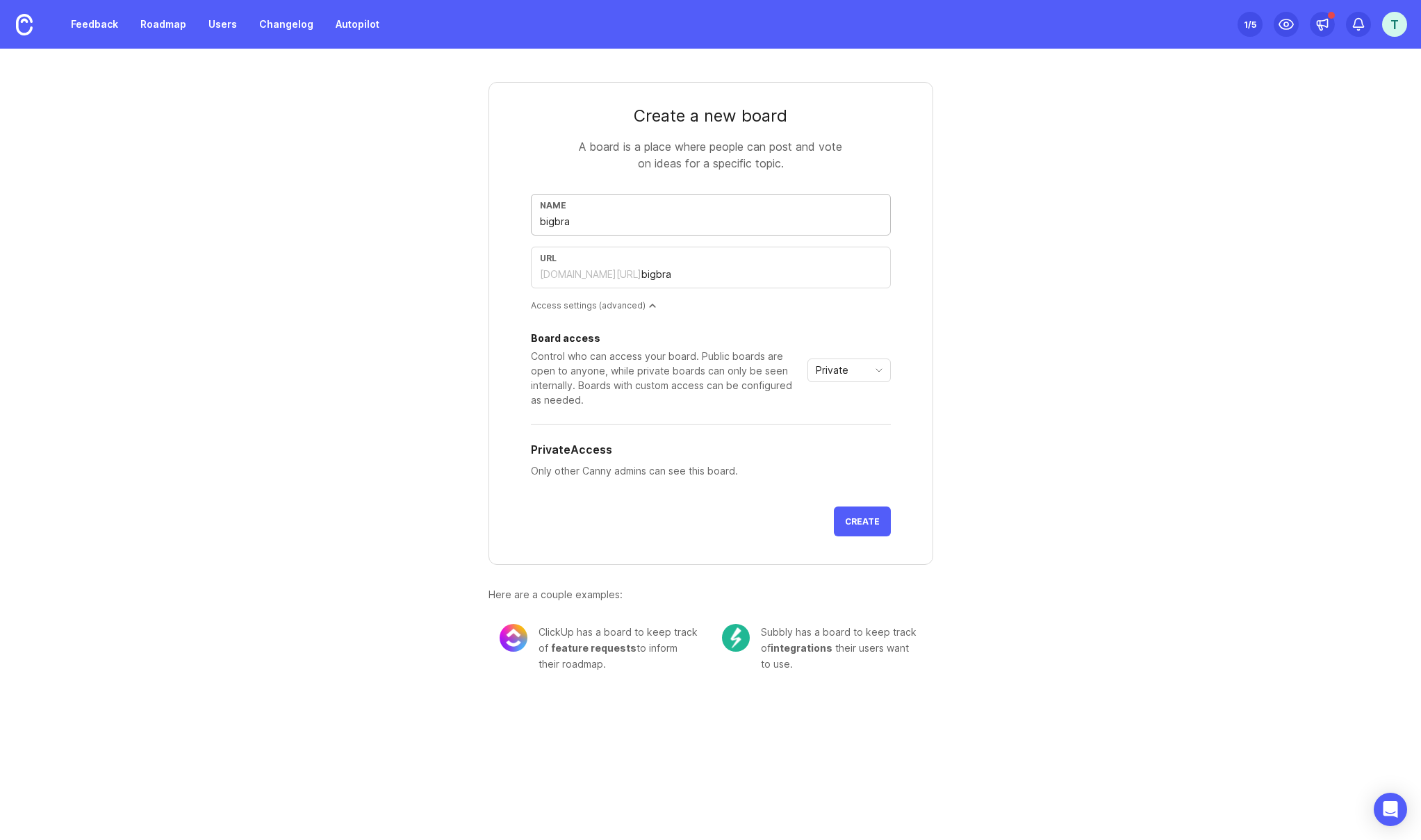
type input "bigbrai"
type input "bigbrain"
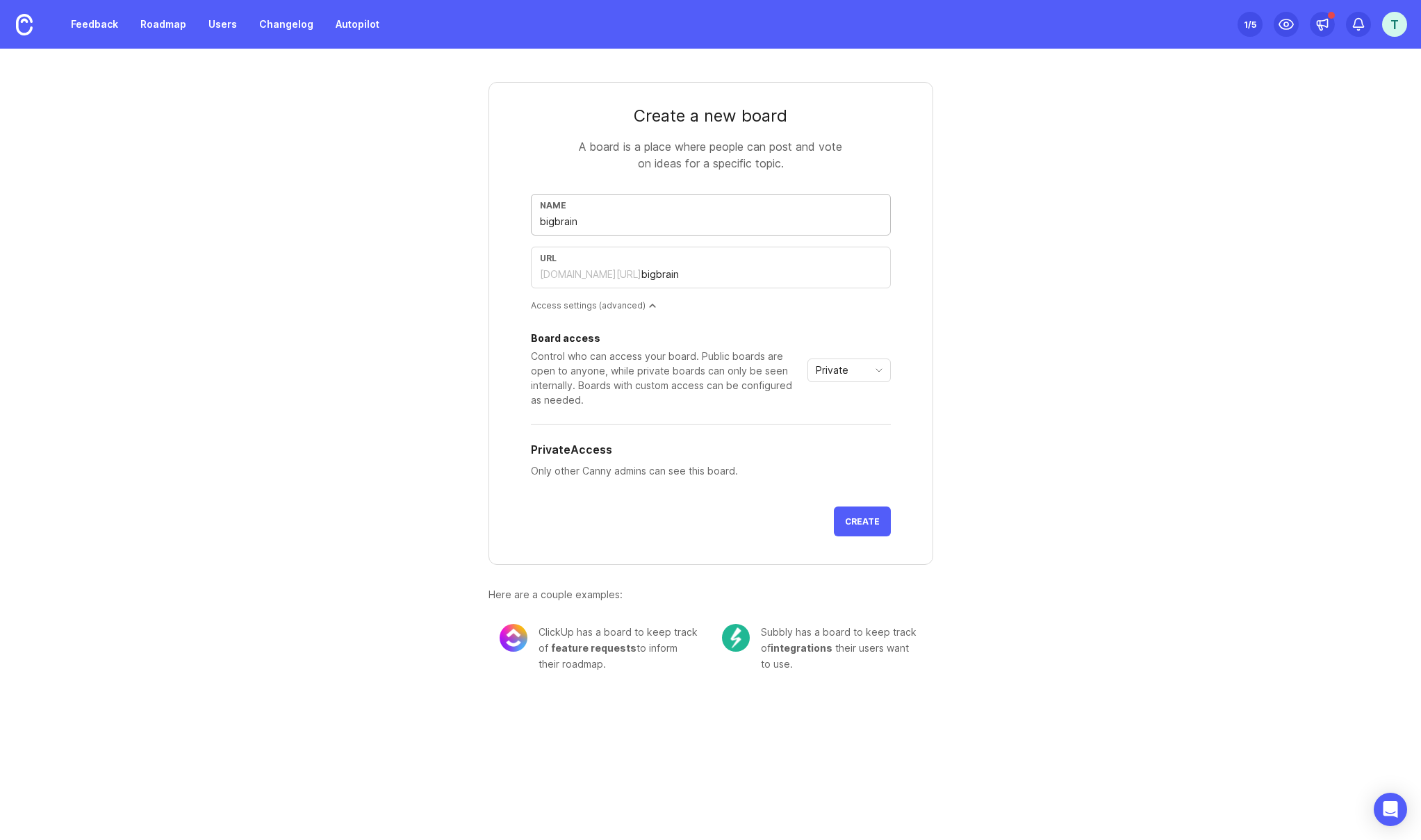
click at [874, 386] on div "Board access Control who can access your board. Public boards are open to anyon…" at bounding box center [710, 369] width 360 height 74
click at [868, 366] on icon "toggle icon" at bounding box center [878, 370] width 22 height 11
click at [848, 419] on span "Public" at bounding box center [834, 420] width 34 height 15
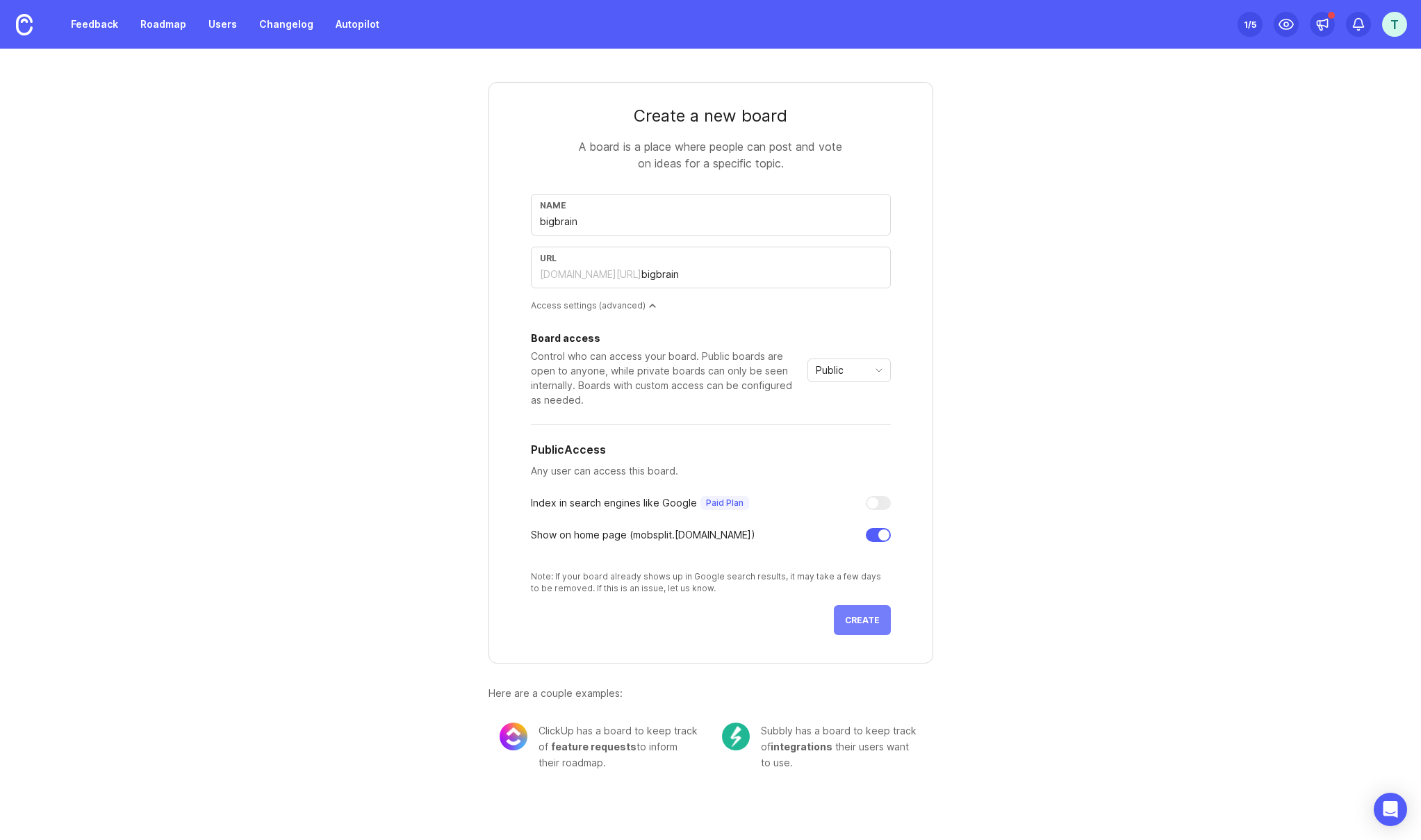
click at [850, 621] on span "Create" at bounding box center [862, 620] width 35 height 10
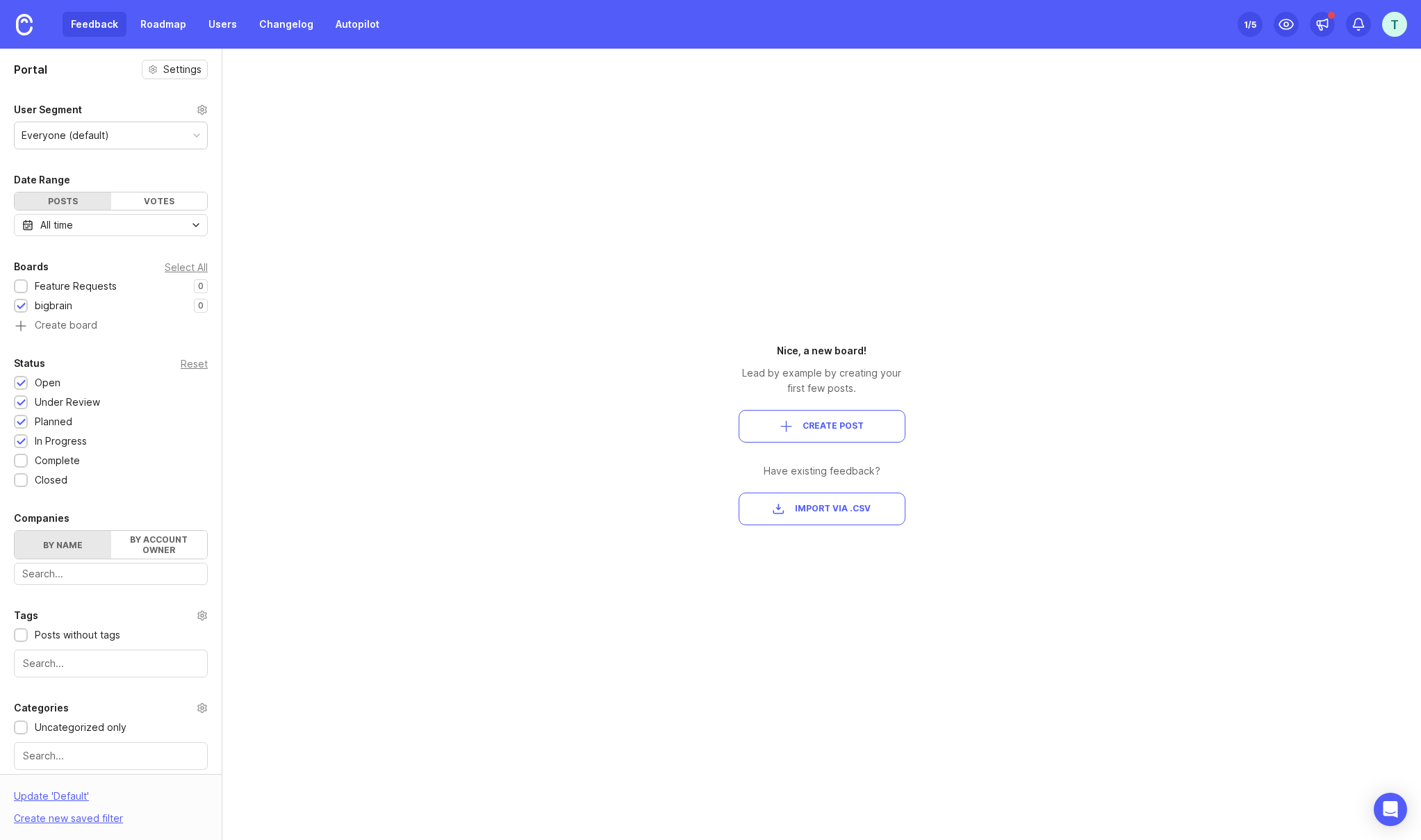
click at [105, 22] on div "Feedback Roadmap Users Changelog Autopilot" at bounding box center [225, 24] width 325 height 25
click at [23, 282] on div at bounding box center [21, 287] width 9 height 10
click at [22, 286] on div at bounding box center [21, 287] width 9 height 10
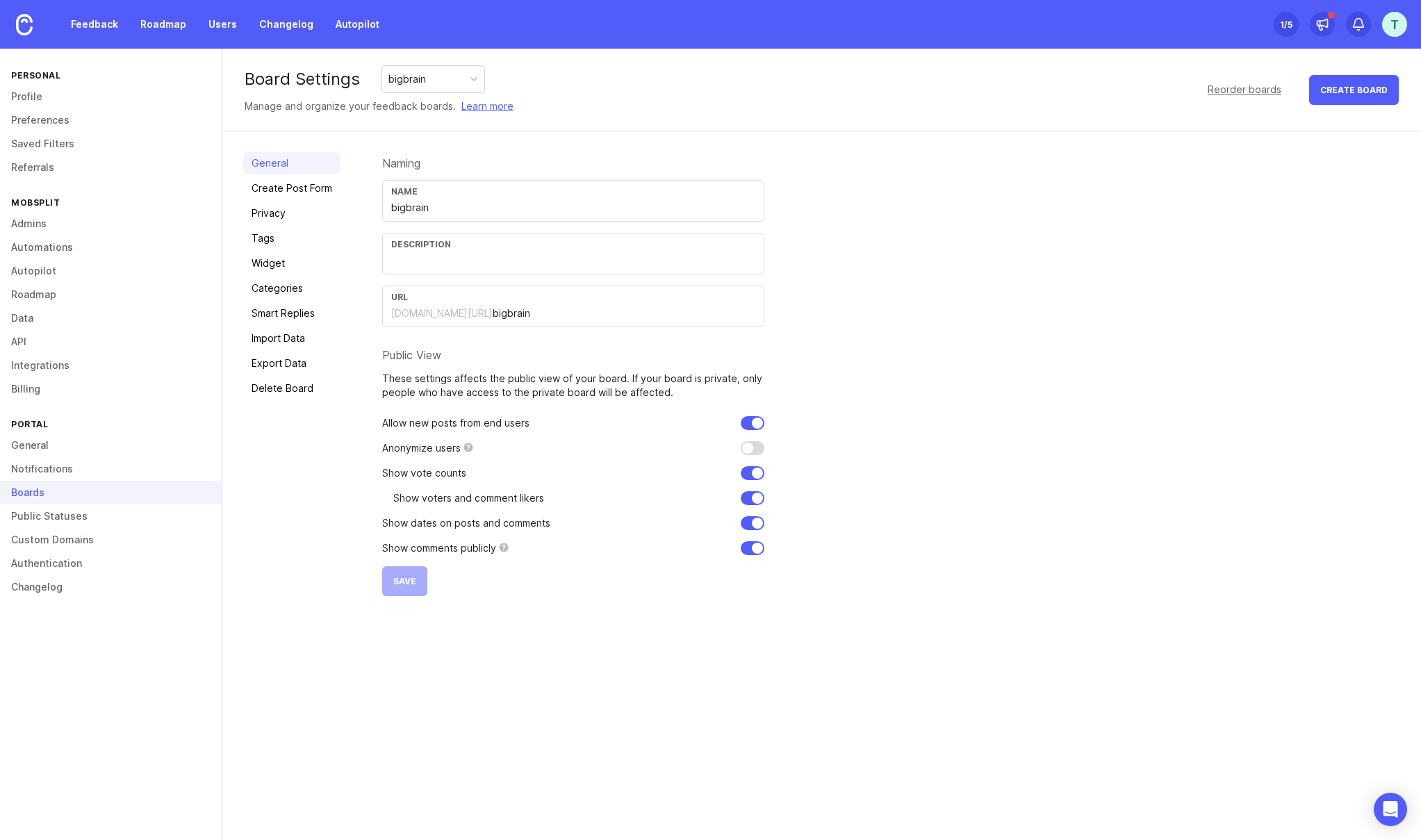
click at [32, 503] on div "Boards" at bounding box center [111, 492] width 222 height 24
click at [34, 496] on div "Boards" at bounding box center [111, 492] width 222 height 24
click at [35, 491] on div "Boards" at bounding box center [111, 492] width 222 height 24
click at [461, 77] on div "bigbrain" at bounding box center [432, 79] width 103 height 26
click at [462, 77] on div "bigbrain" at bounding box center [432, 79] width 103 height 26
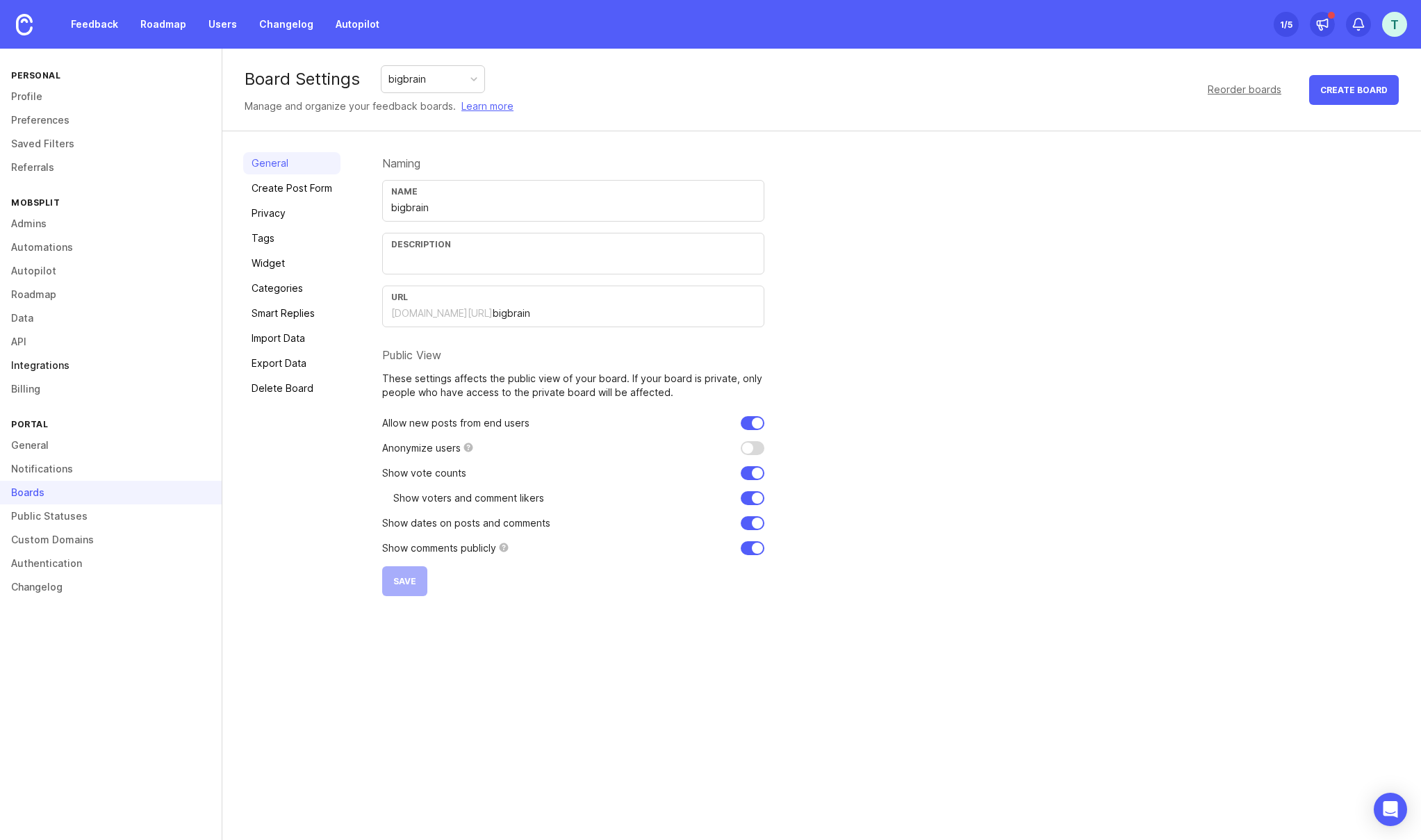
click at [34, 359] on link "Integrations" at bounding box center [111, 366] width 222 height 24
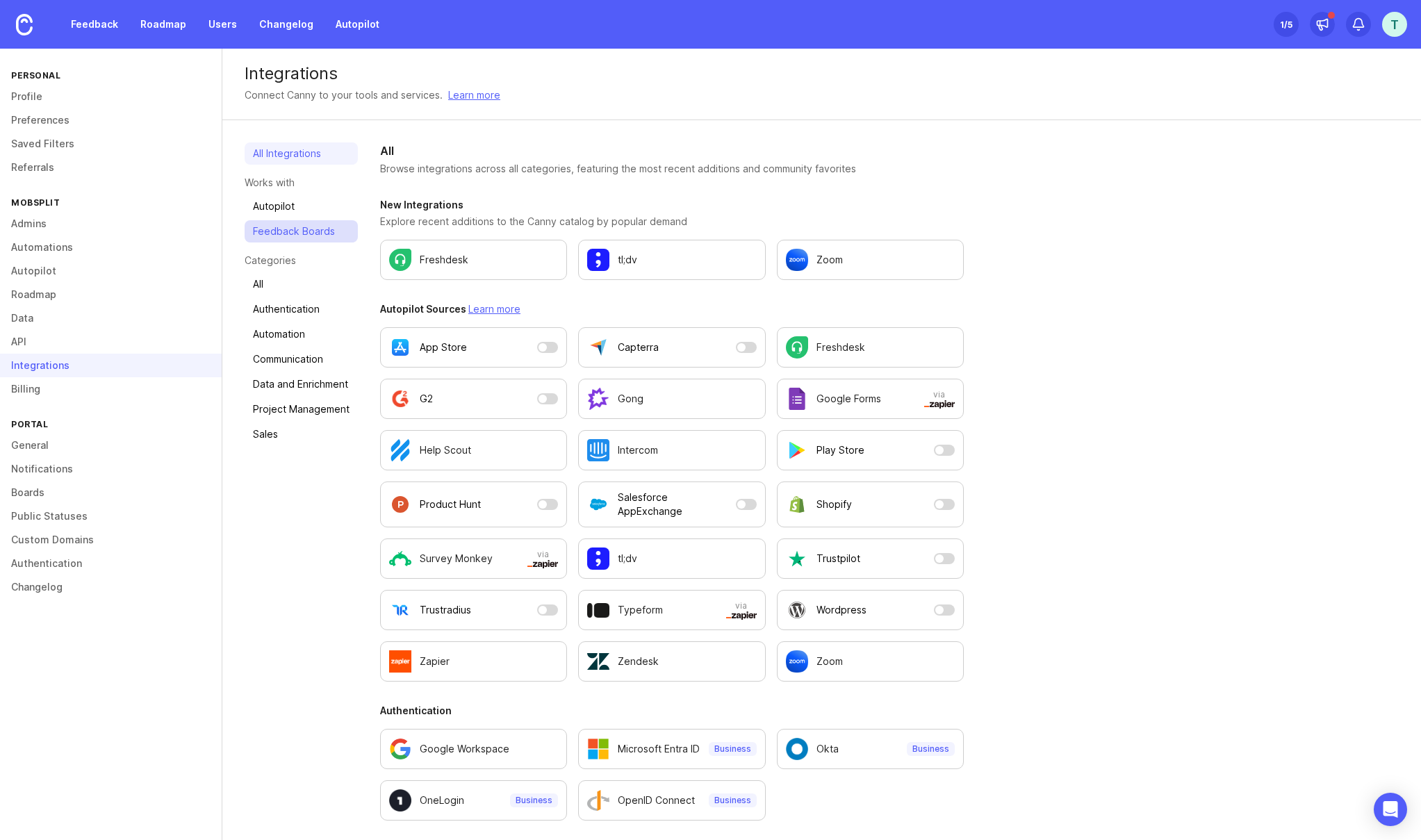
click at [310, 230] on link "Feedback Boards" at bounding box center [301, 231] width 113 height 22
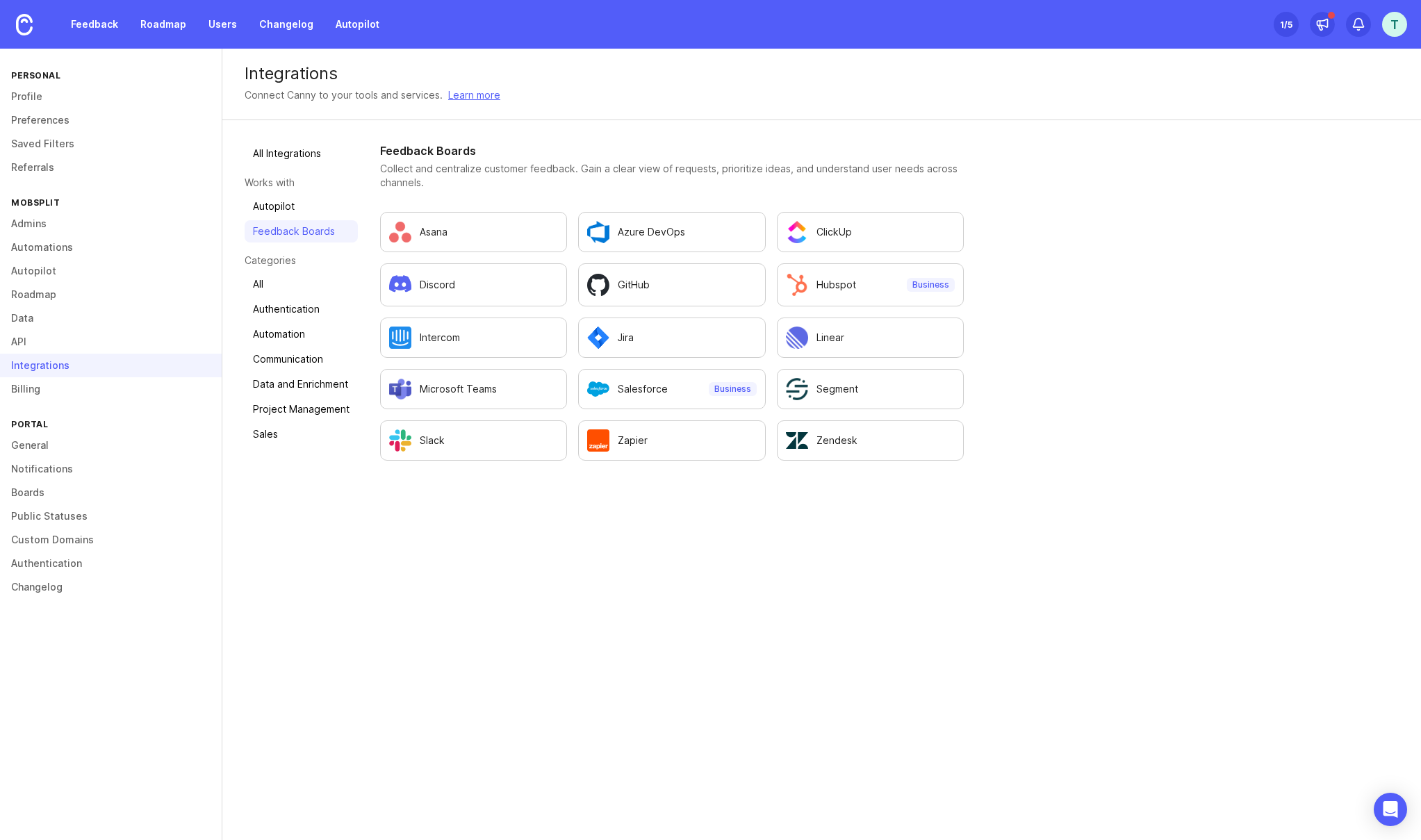
click at [1393, 19] on div "T" at bounding box center [1394, 24] width 25 height 25
click at [92, 23] on link "Feedback" at bounding box center [95, 24] width 64 height 25
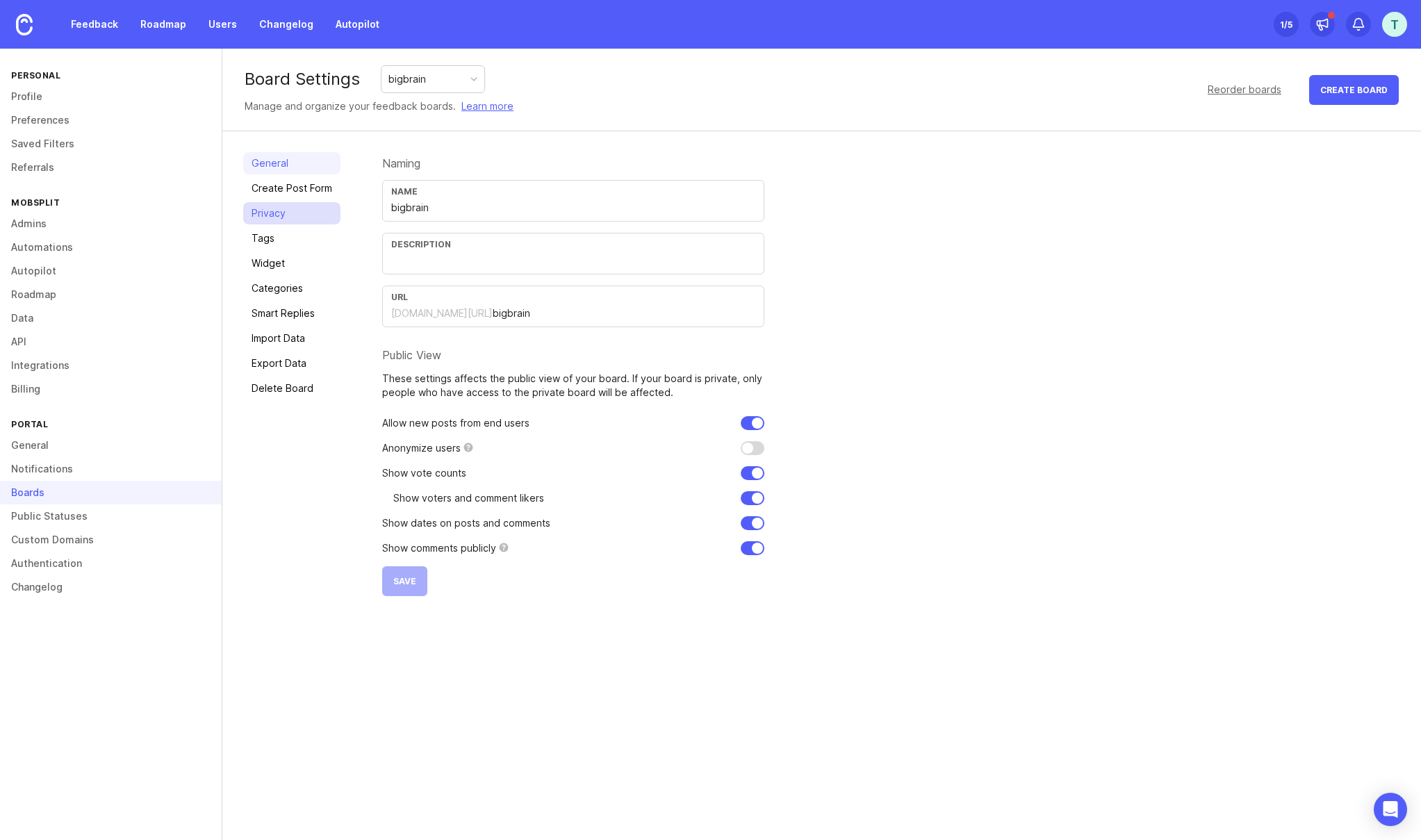
click at [293, 209] on link "Privacy" at bounding box center [291, 213] width 97 height 22
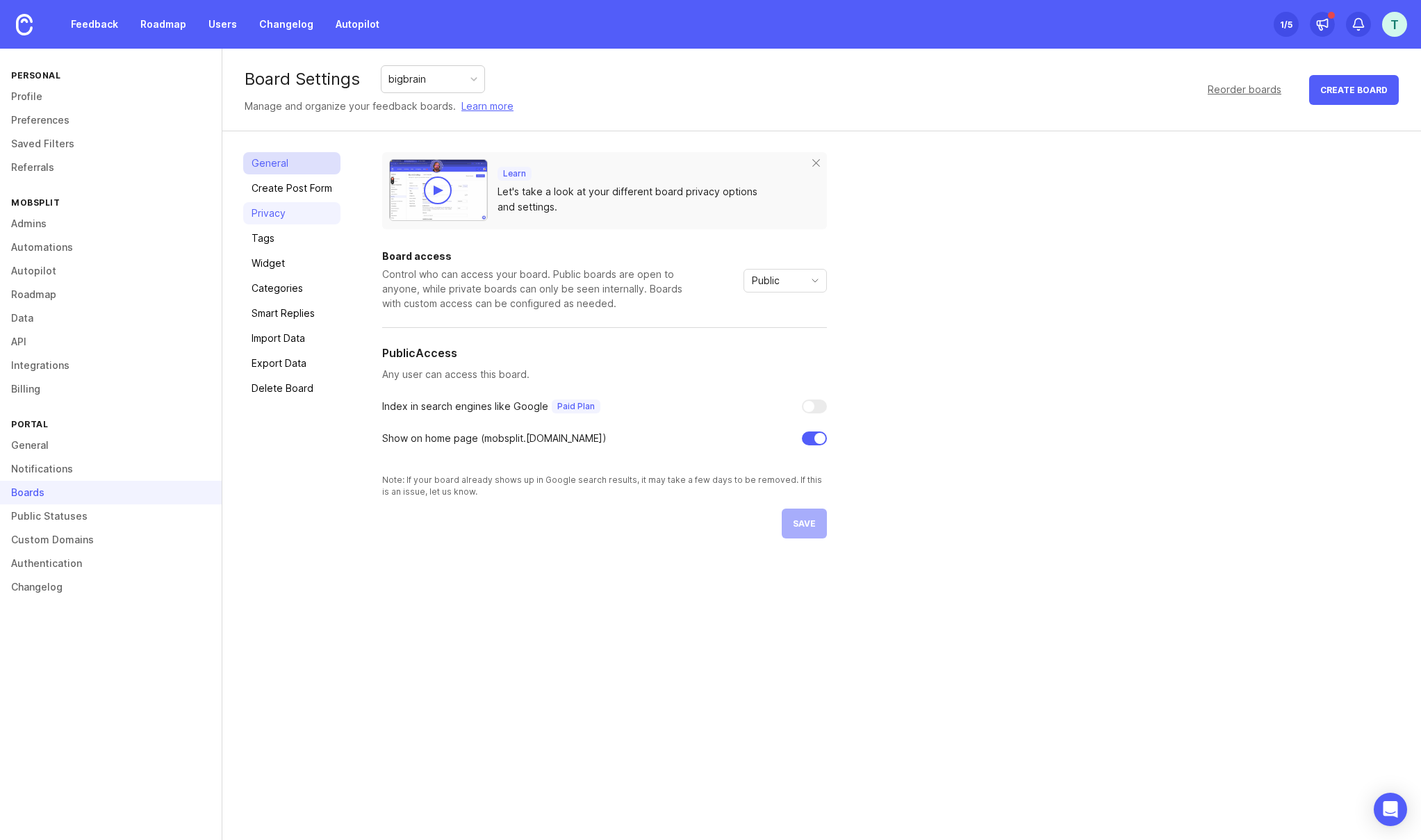
click at [292, 158] on link "General" at bounding box center [291, 163] width 97 height 22
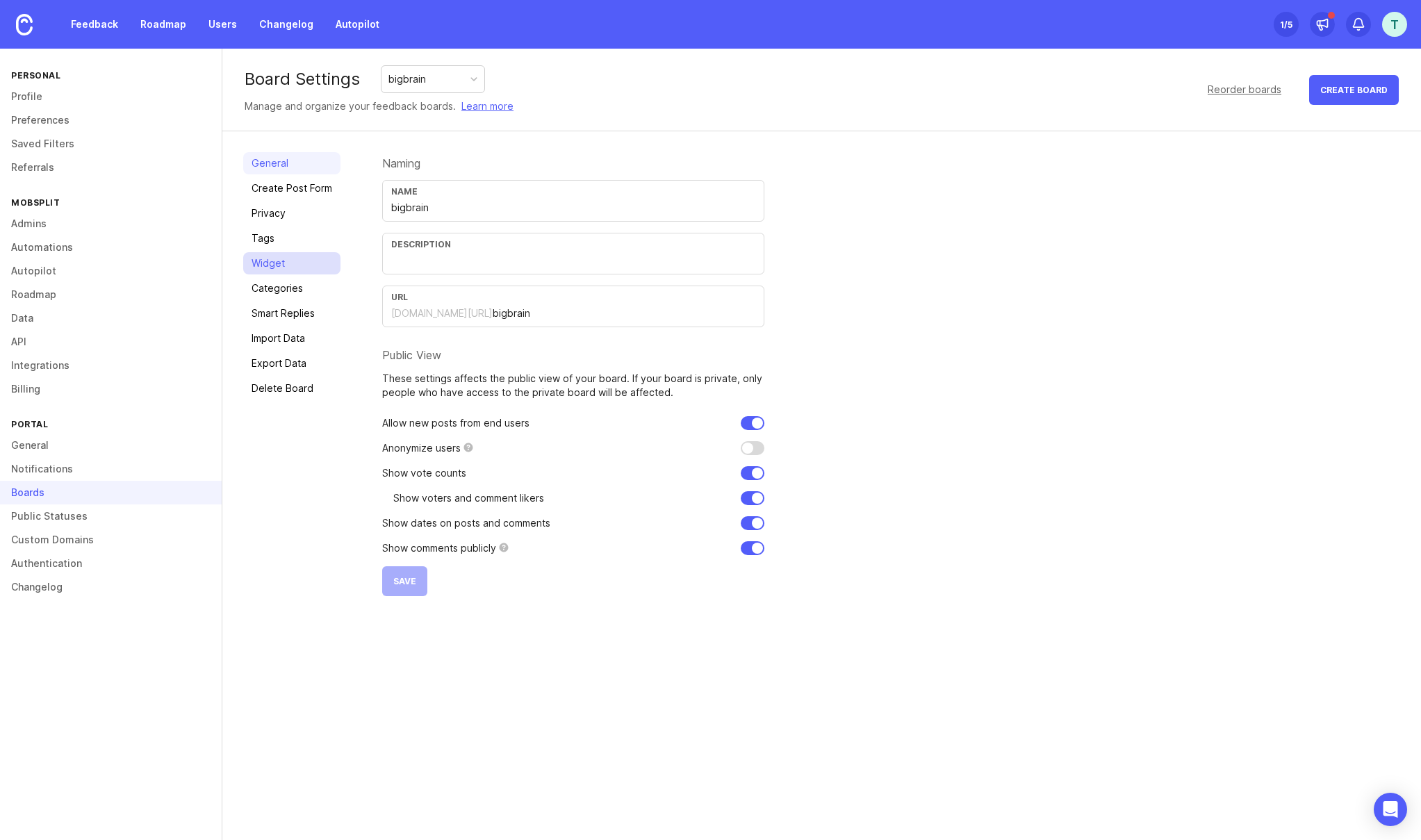
click at [271, 265] on link "Widget" at bounding box center [291, 263] width 97 height 22
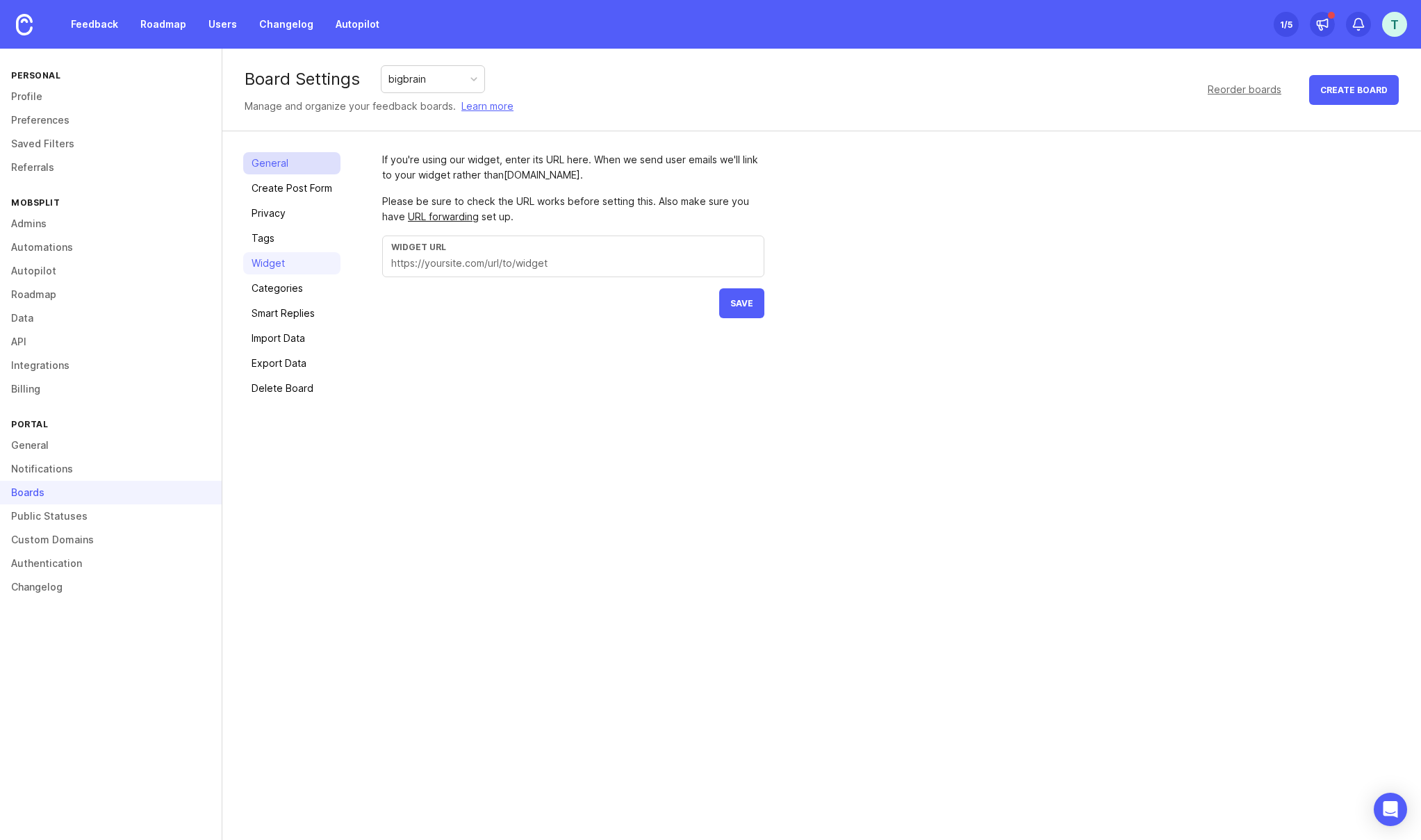
click at [280, 166] on link "General" at bounding box center [291, 163] width 97 height 22
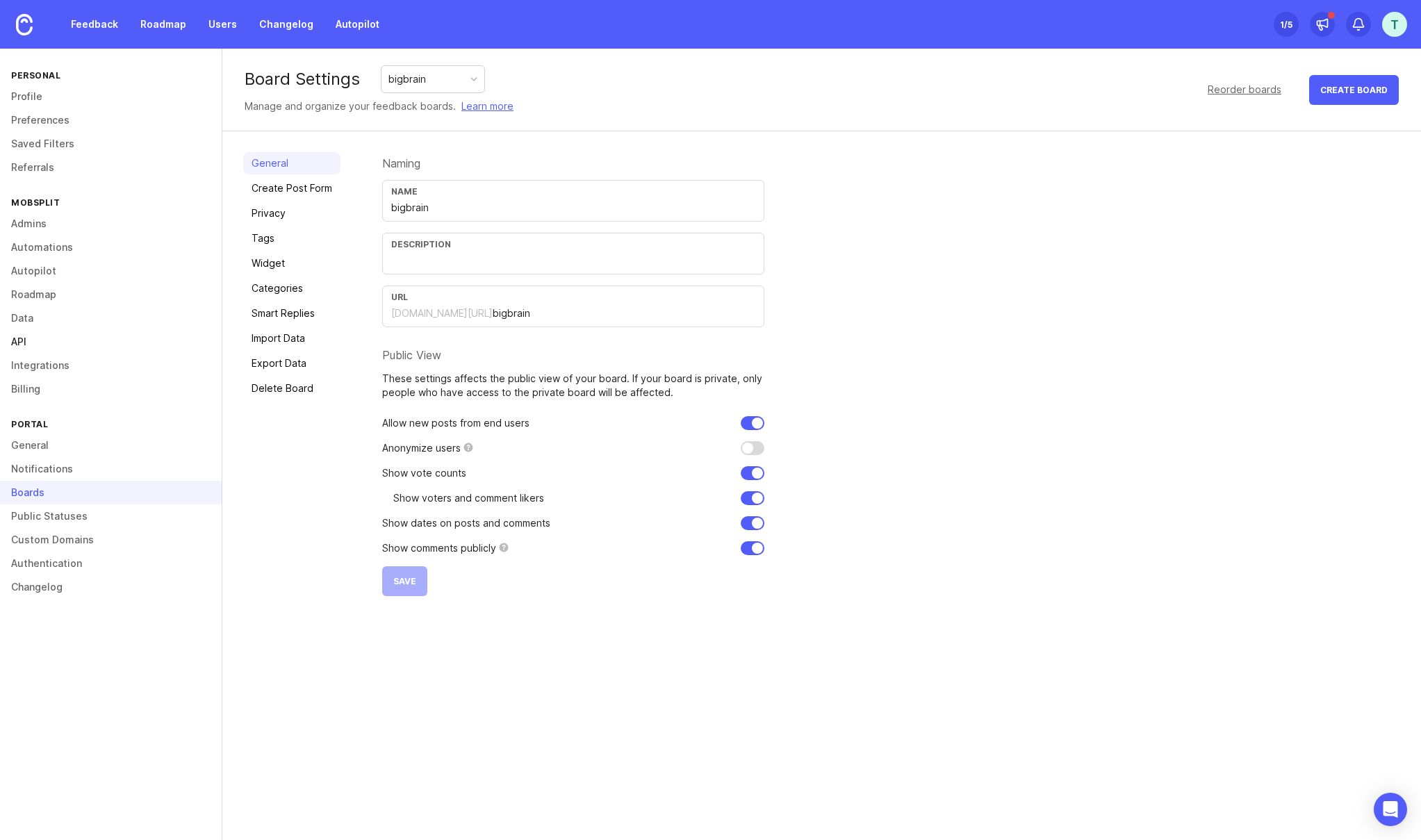
click at [38, 348] on link "API" at bounding box center [111, 342] width 222 height 24
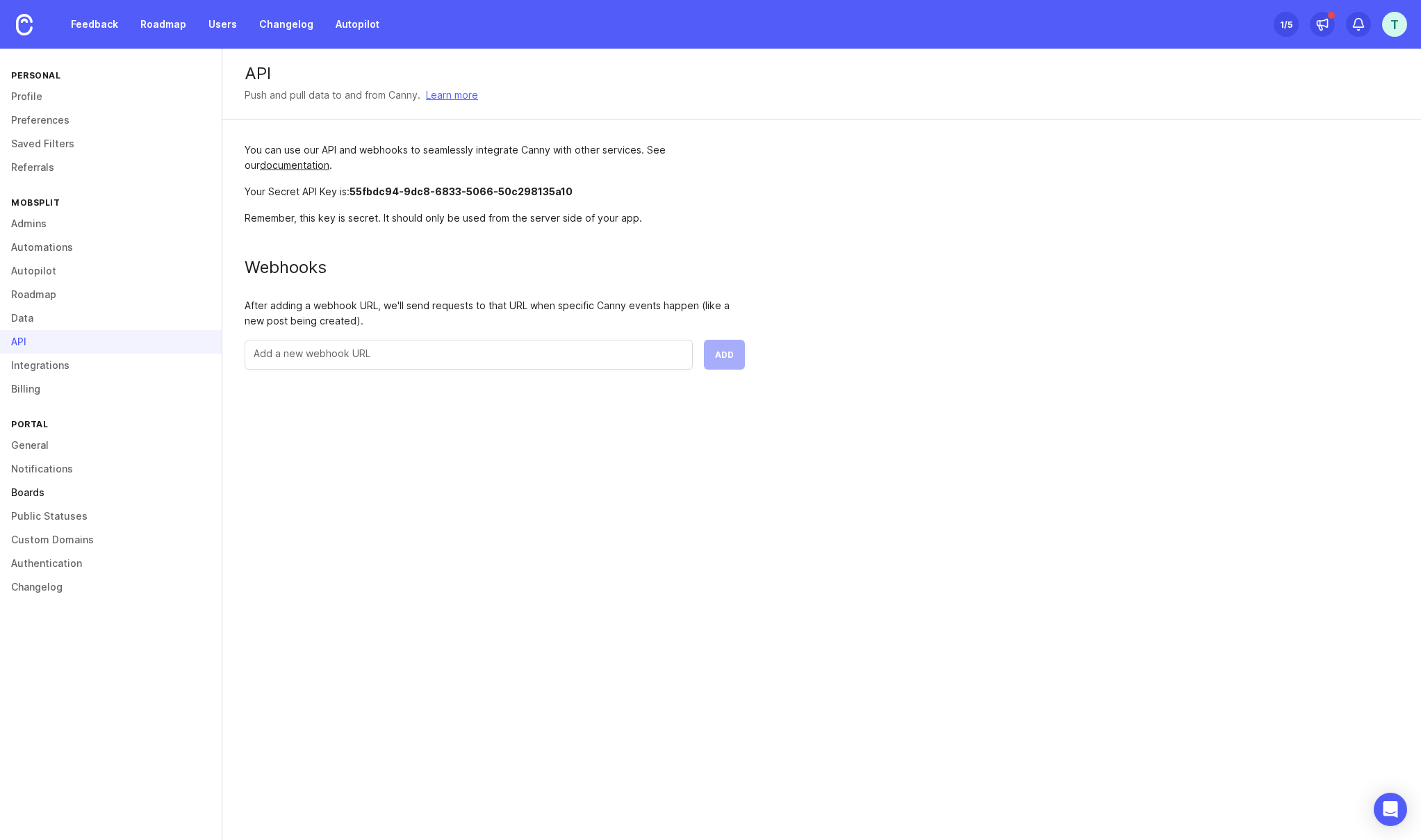
click at [48, 498] on link "Boards" at bounding box center [111, 492] width 222 height 24
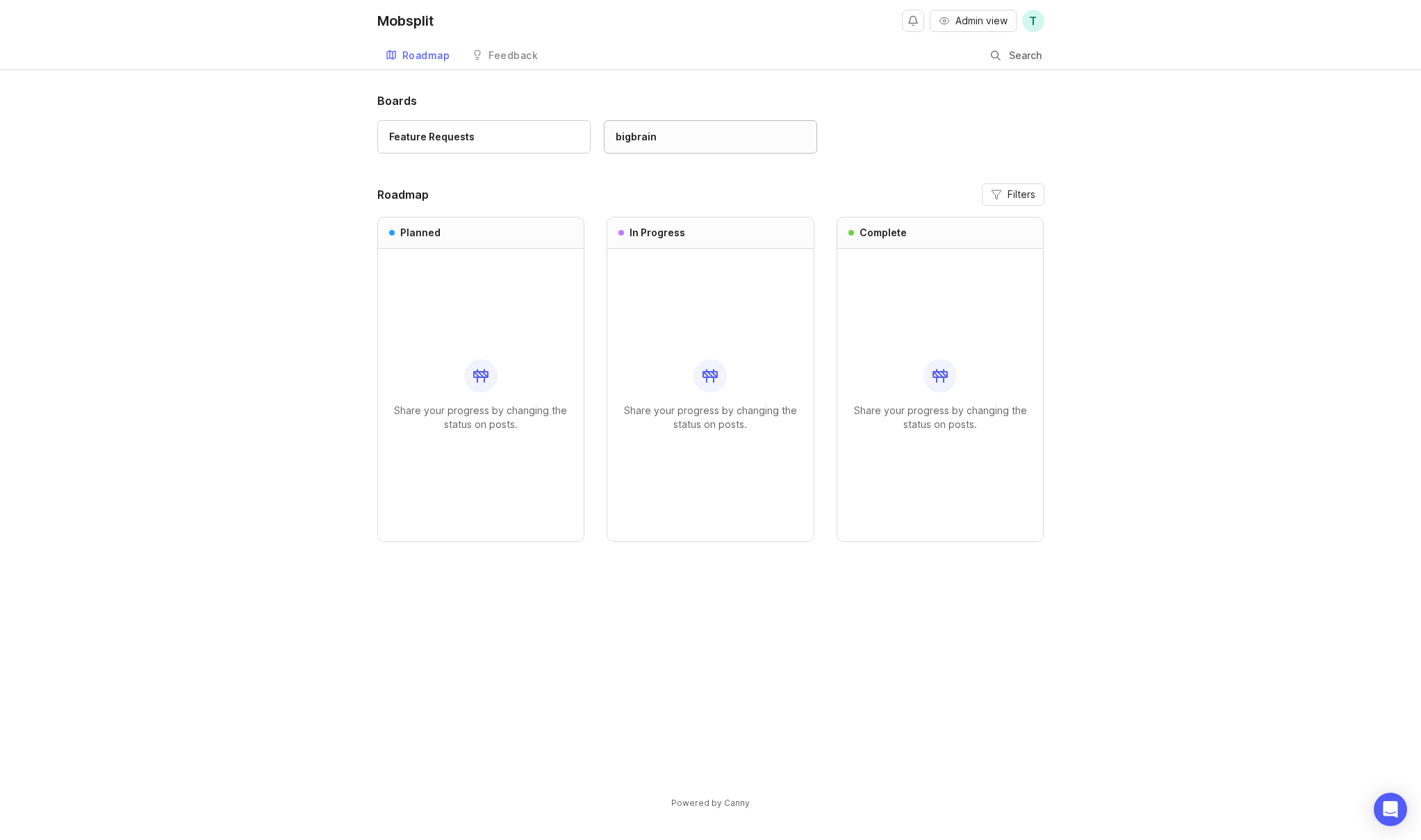
click at [645, 140] on div "bigbrain" at bounding box center [635, 137] width 41 height 15
